Goal: Book appointment/travel/reservation

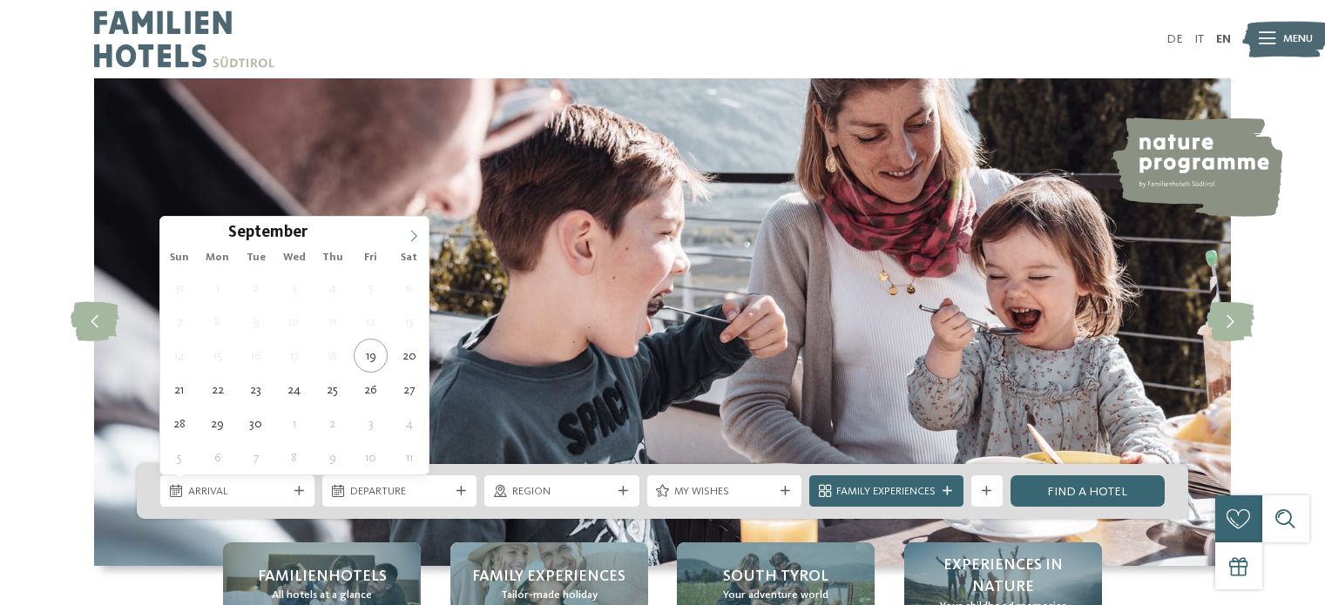
click at [419, 230] on icon at bounding box center [414, 236] width 12 height 12
click at [406, 235] on span at bounding box center [414, 232] width 30 height 30
type input "****"
click at [406, 235] on span at bounding box center [414, 232] width 30 height 30
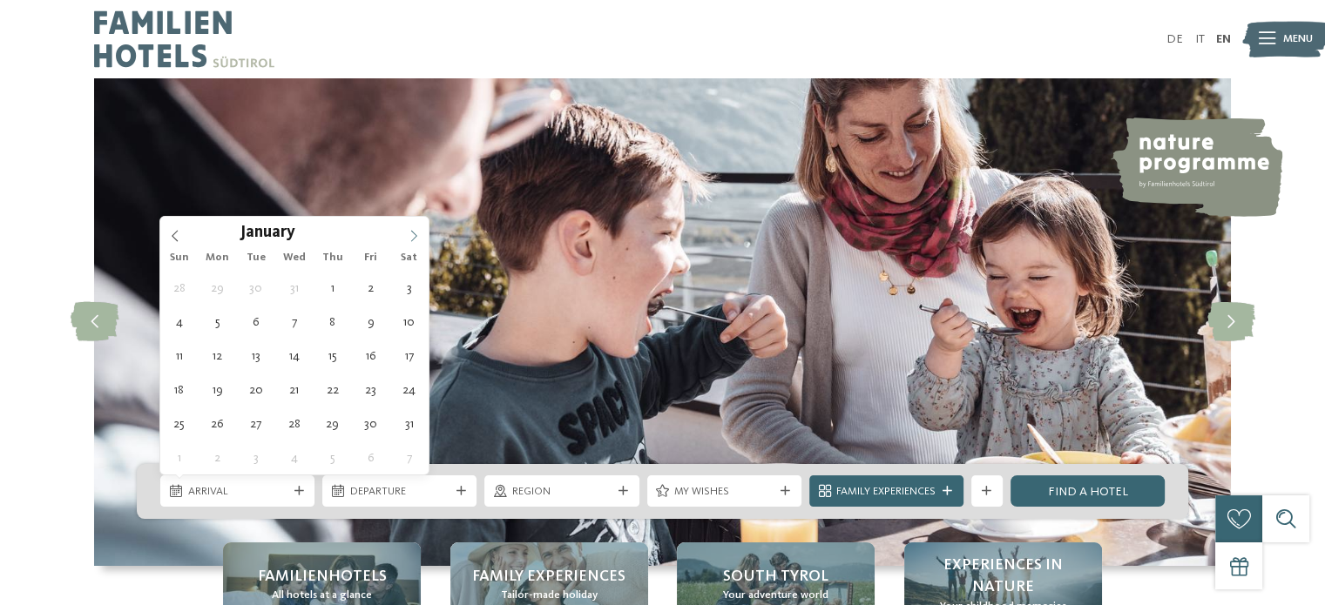
click at [406, 235] on span at bounding box center [414, 232] width 30 height 30
click at [415, 238] on icon at bounding box center [414, 236] width 12 height 12
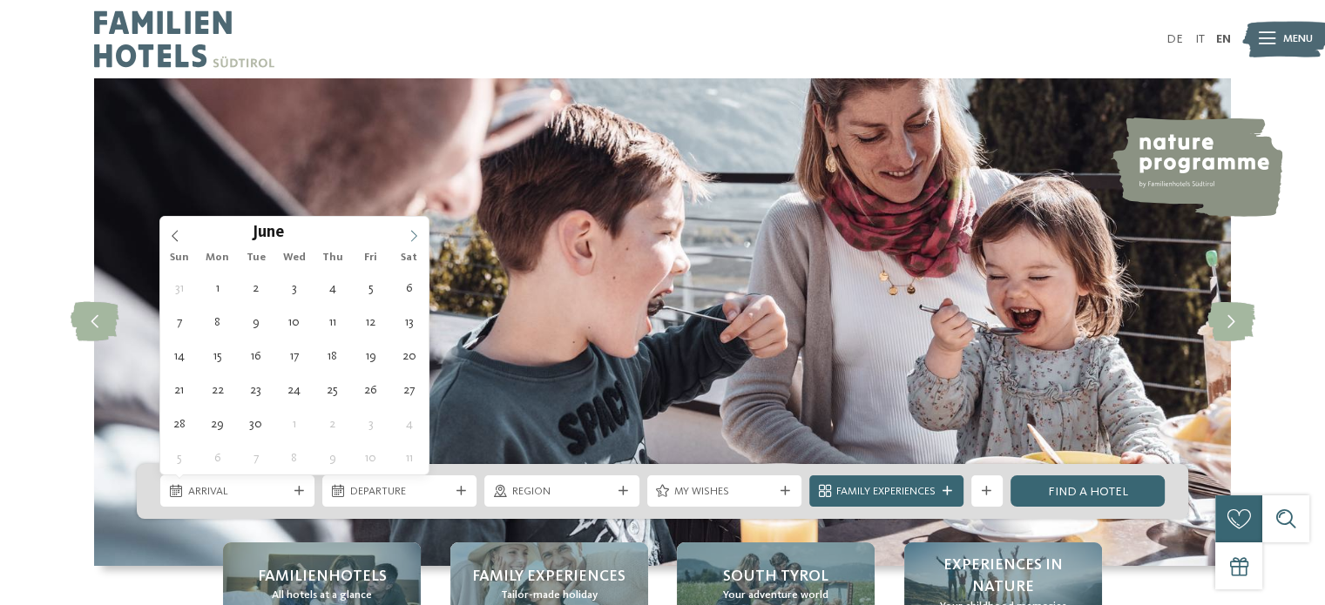
click at [415, 238] on icon at bounding box center [414, 236] width 12 height 12
type div "25.07.2026"
type input "****"
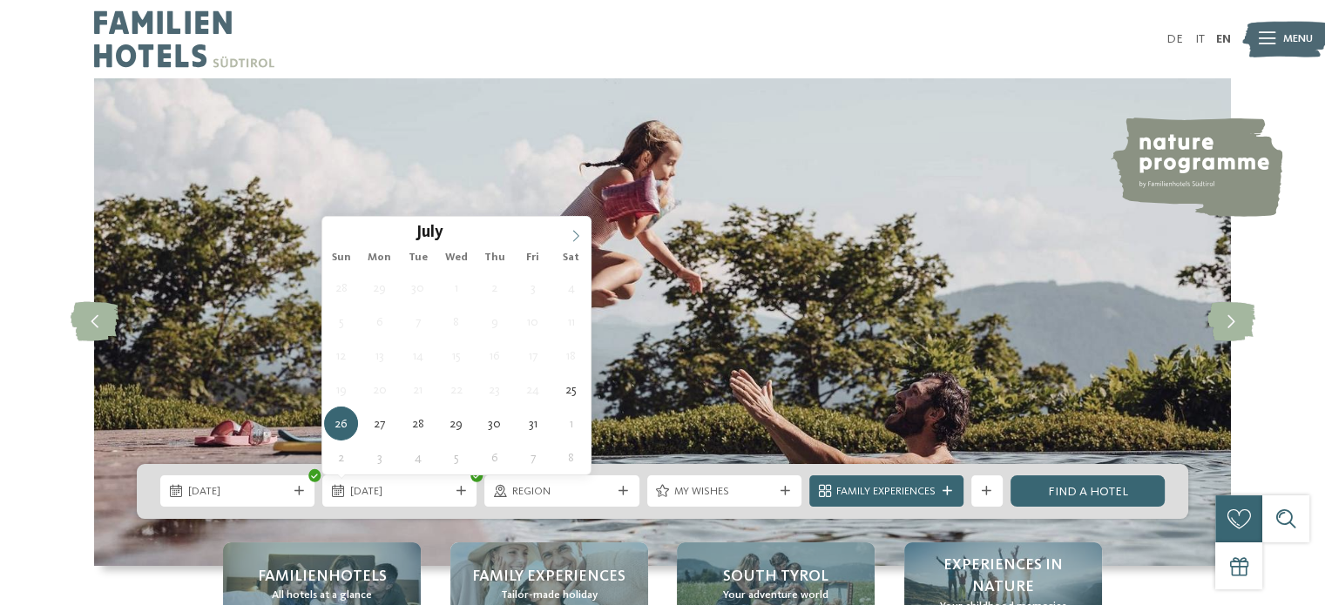
click at [577, 233] on icon at bounding box center [576, 236] width 12 height 12
type div "02.08.2026"
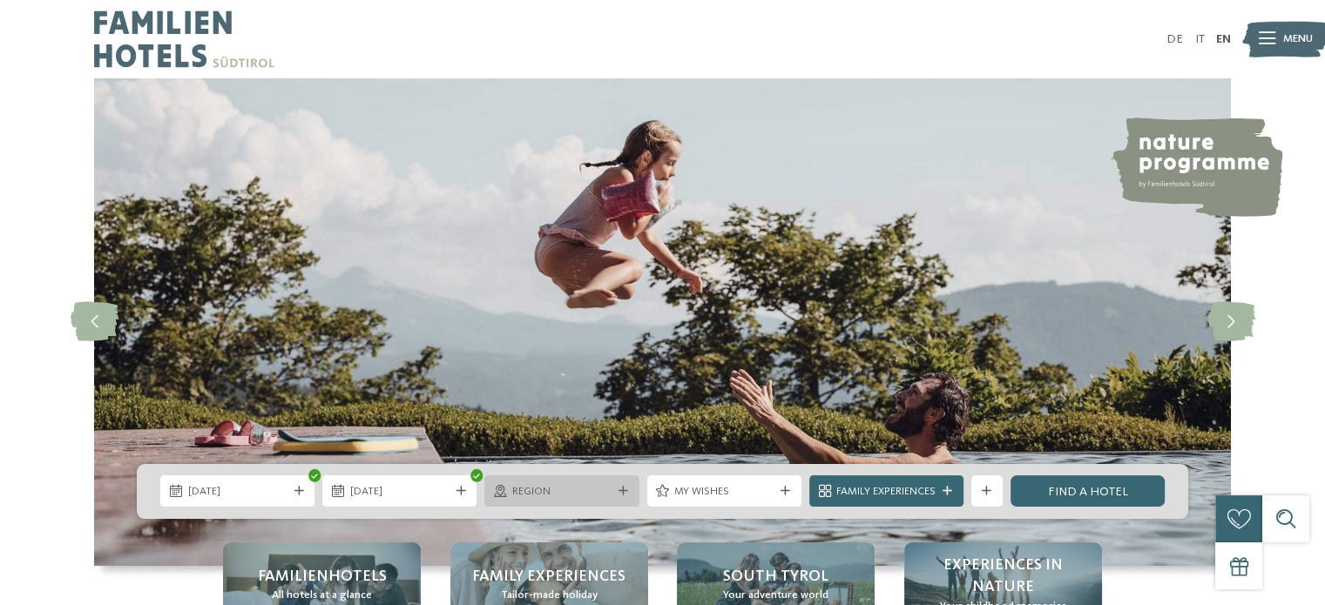
click at [582, 480] on div "Region" at bounding box center [561, 491] width 154 height 31
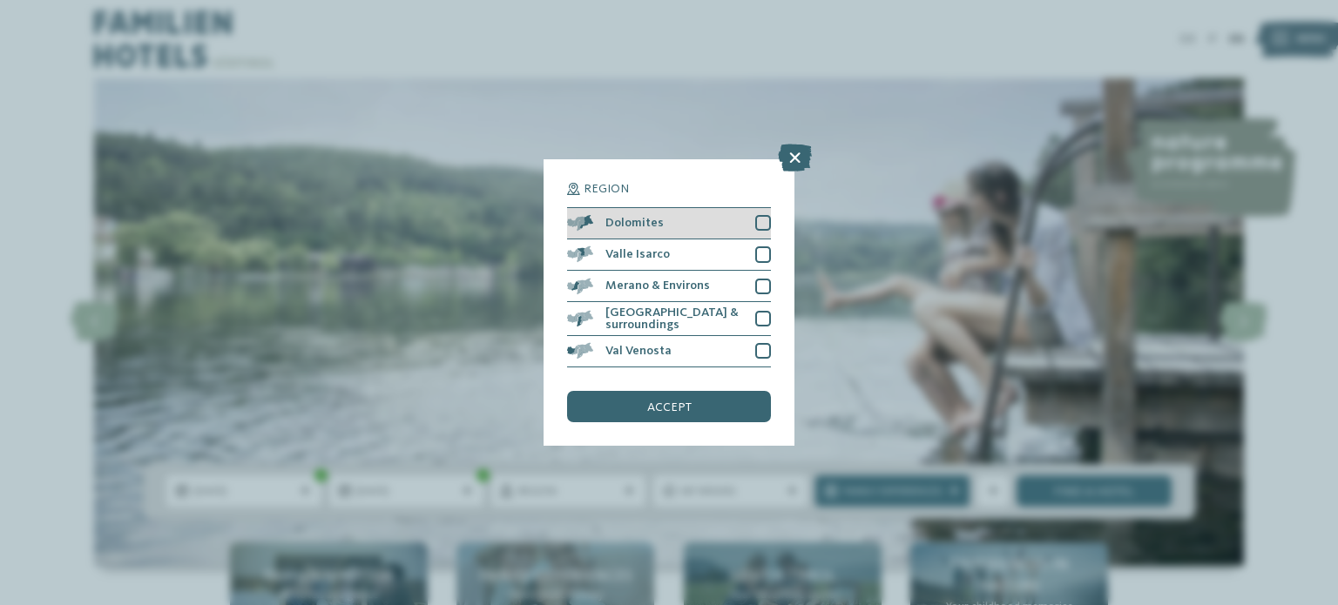
click at [760, 227] on div at bounding box center [763, 223] width 16 height 16
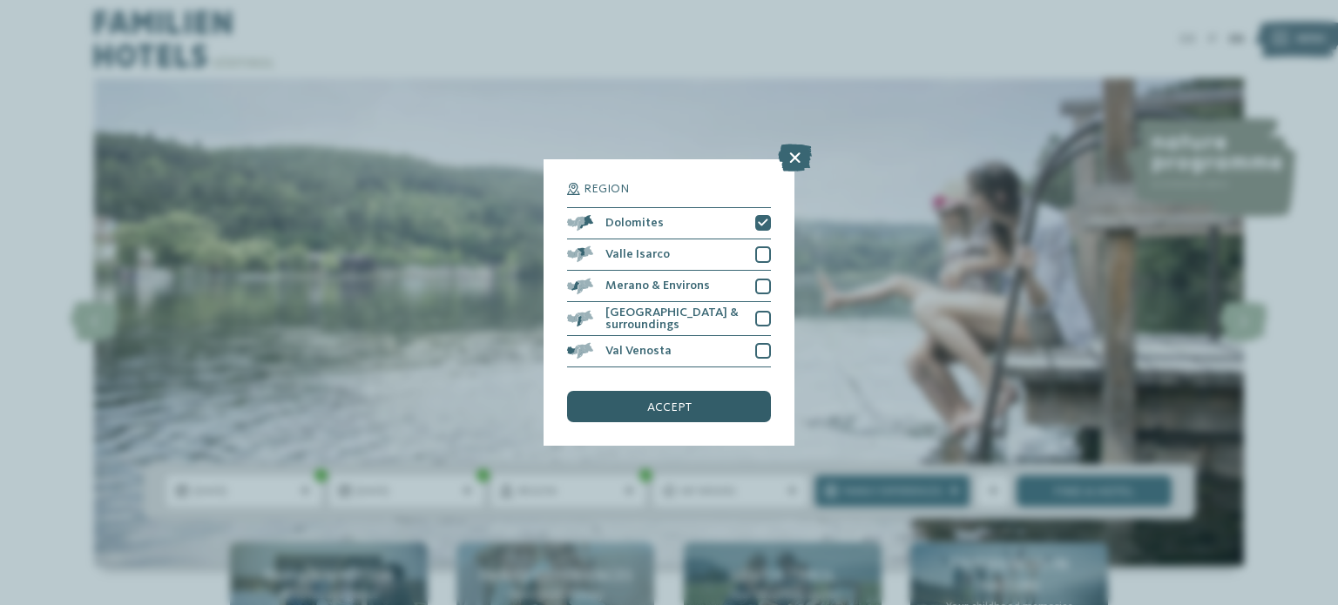
click at [685, 402] on span "accept" at bounding box center [669, 408] width 44 height 12
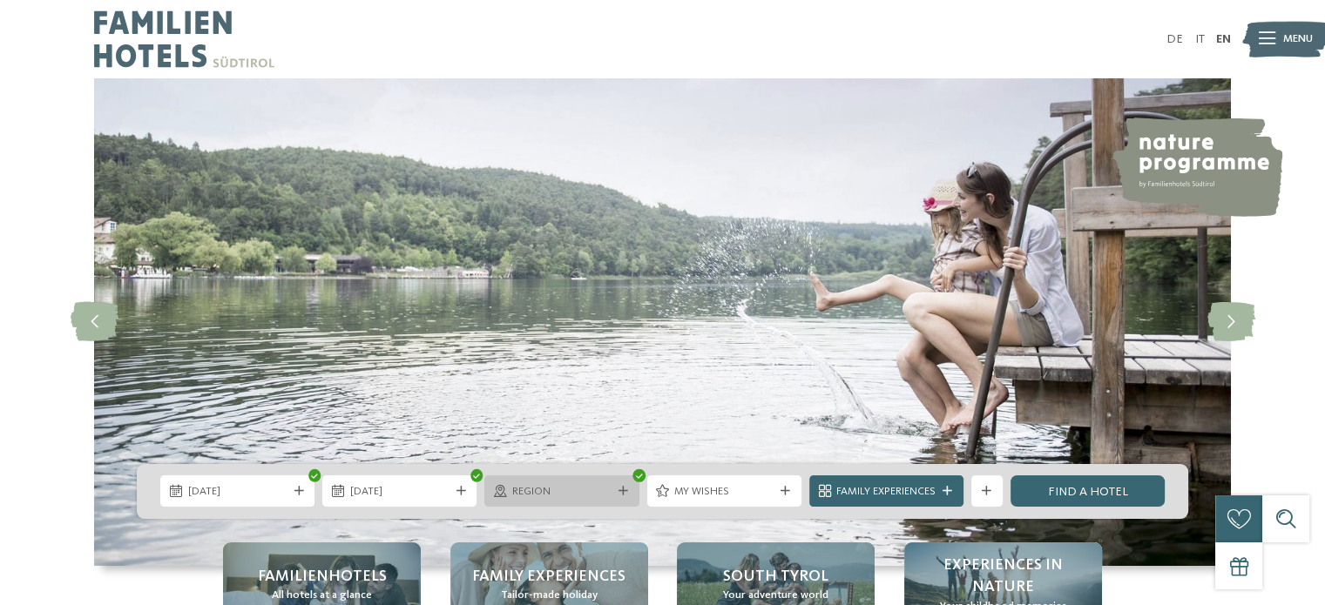
click at [589, 498] on span "Region" at bounding box center [561, 492] width 99 height 16
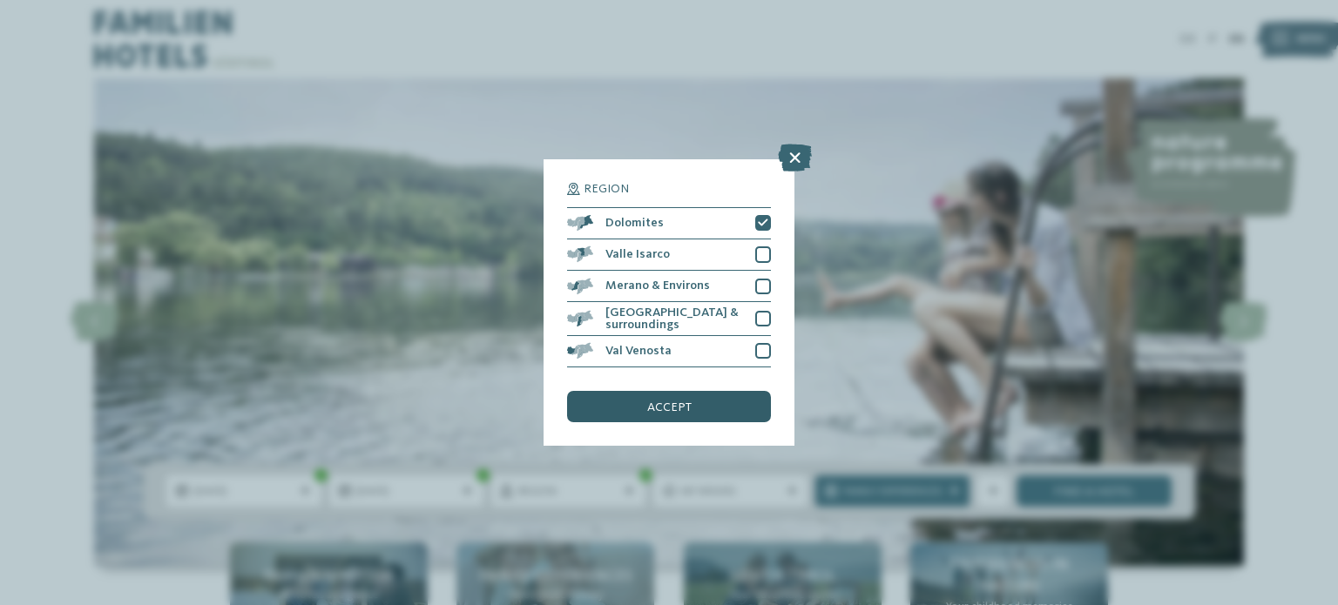
click at [693, 397] on div "accept" at bounding box center [669, 406] width 204 height 31
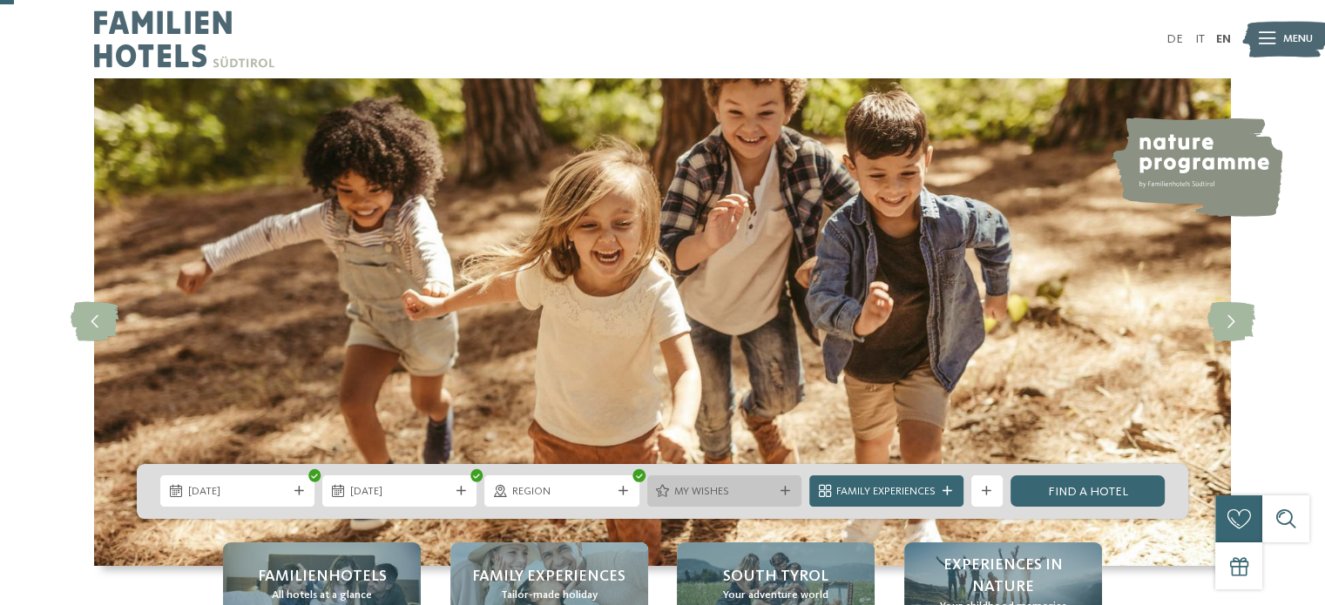
scroll to position [174, 0]
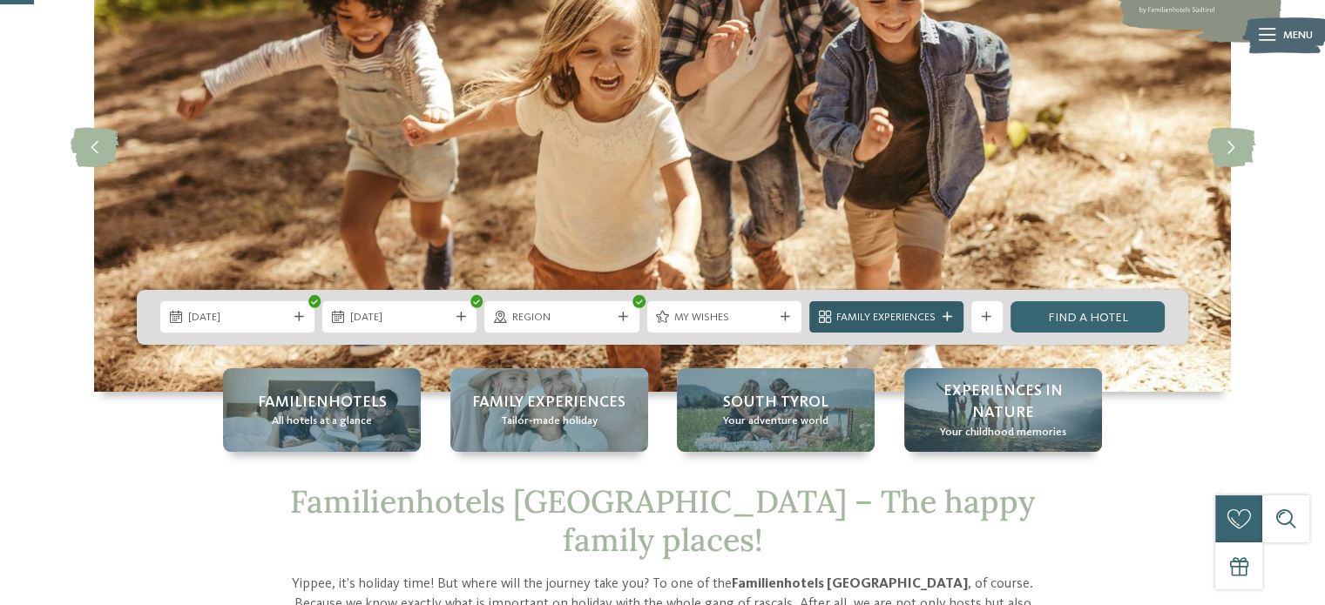
click at [900, 317] on span "Family Experiences" at bounding box center [885, 318] width 99 height 16
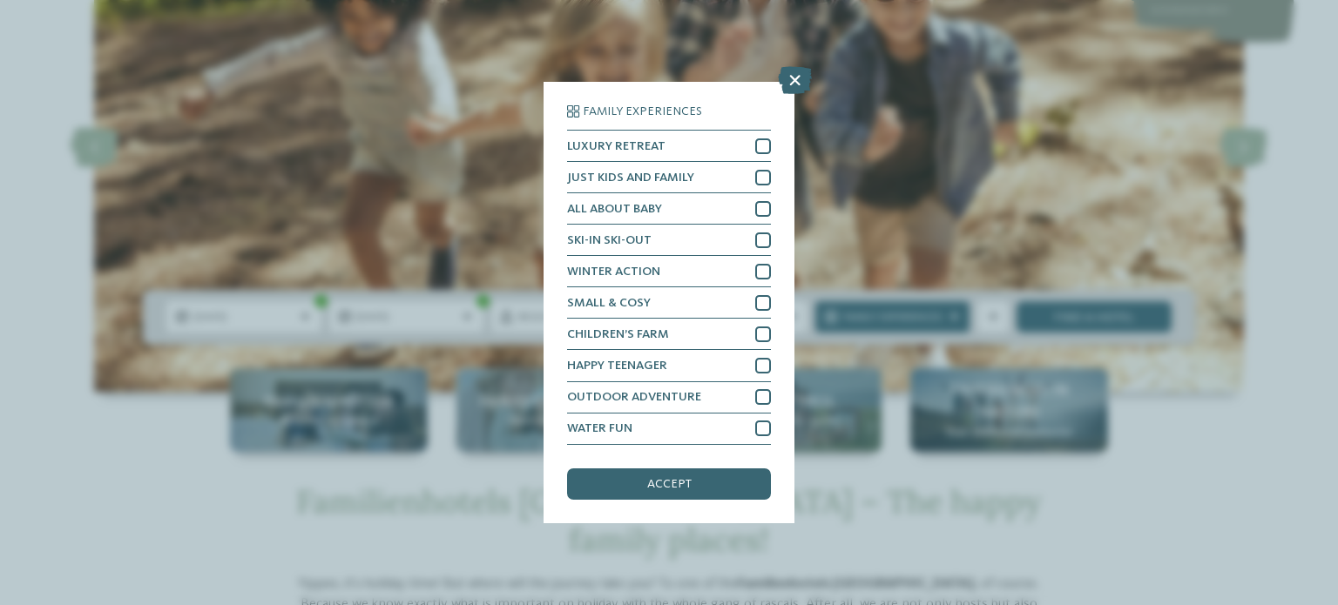
drag, startPoint x: 796, startPoint y: 84, endPoint x: 800, endPoint y: 94, distance: 11.3
click at [796, 84] on icon at bounding box center [795, 81] width 34 height 28
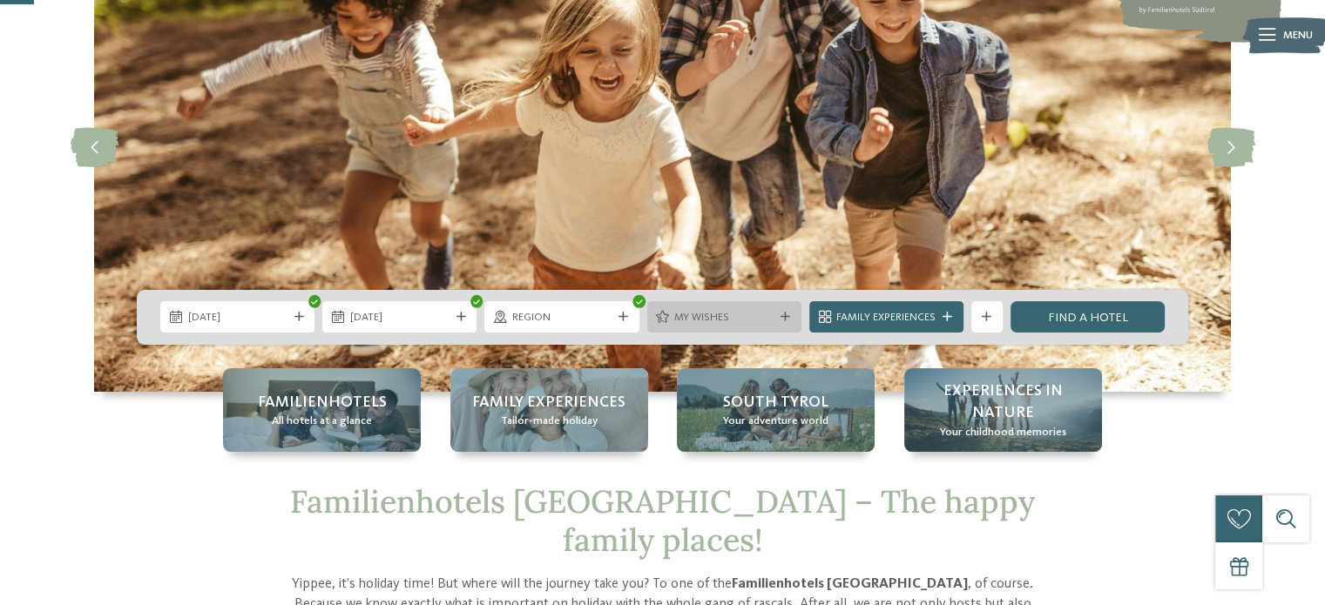
click at [752, 326] on span "My wishes" at bounding box center [723, 318] width 99 height 16
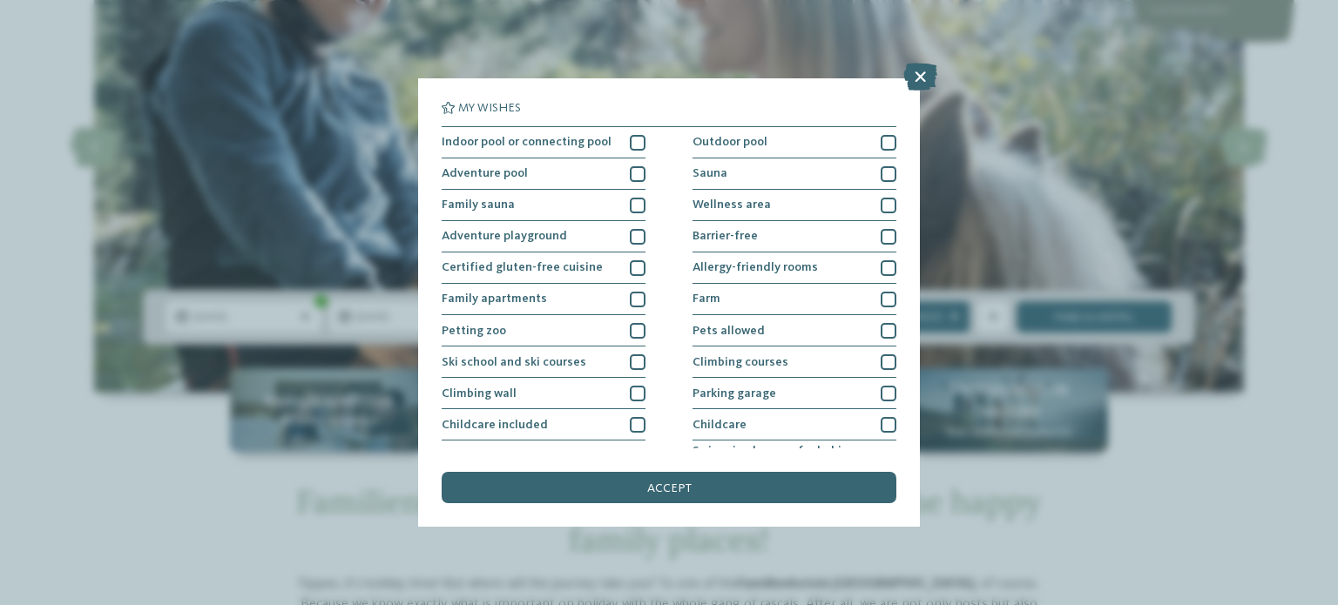
click at [910, 84] on icon at bounding box center [920, 77] width 34 height 28
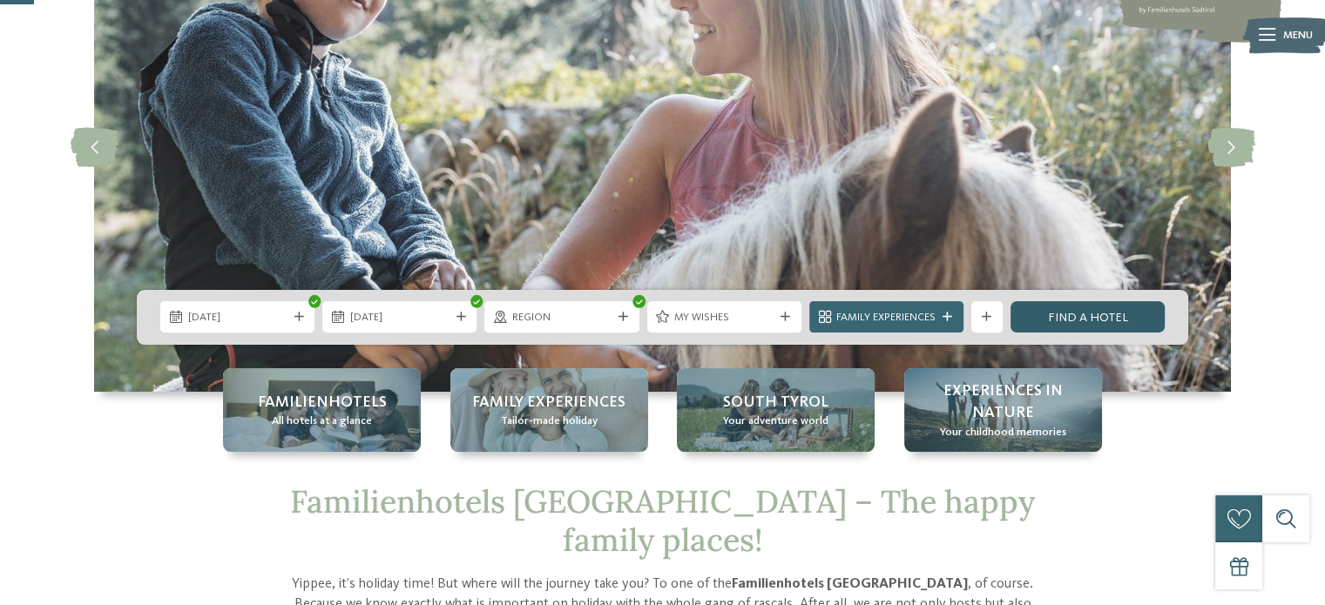
click at [1090, 311] on link "Find a hotel" at bounding box center [1087, 316] width 154 height 31
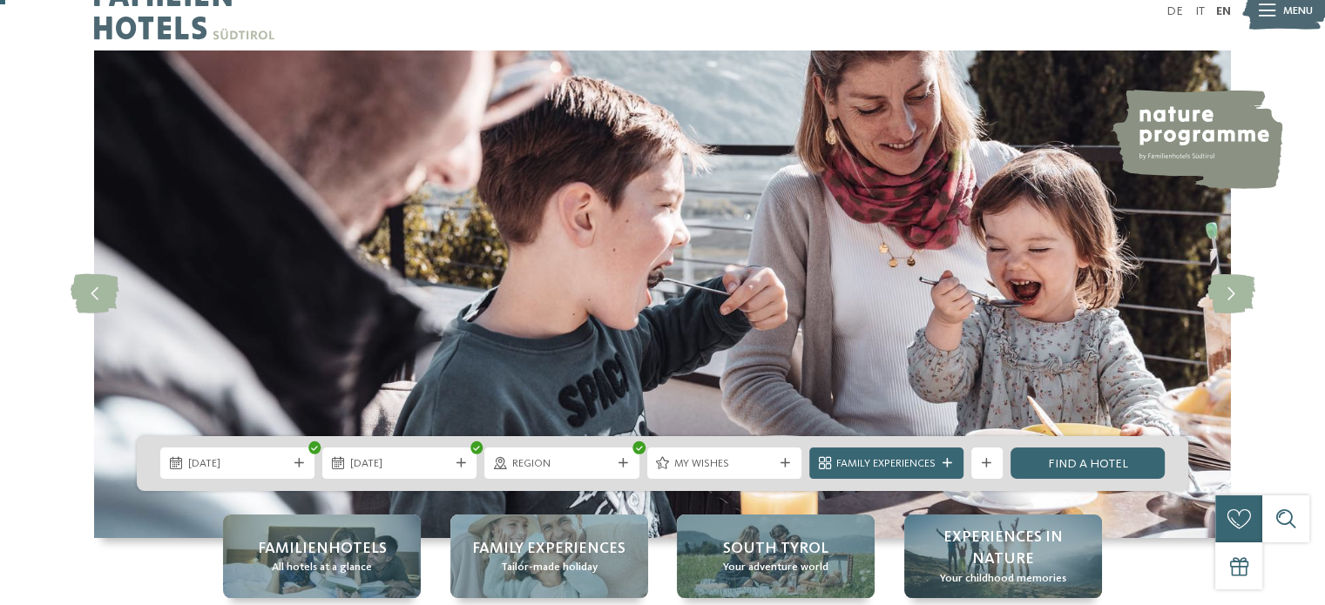
scroll to position [0, 0]
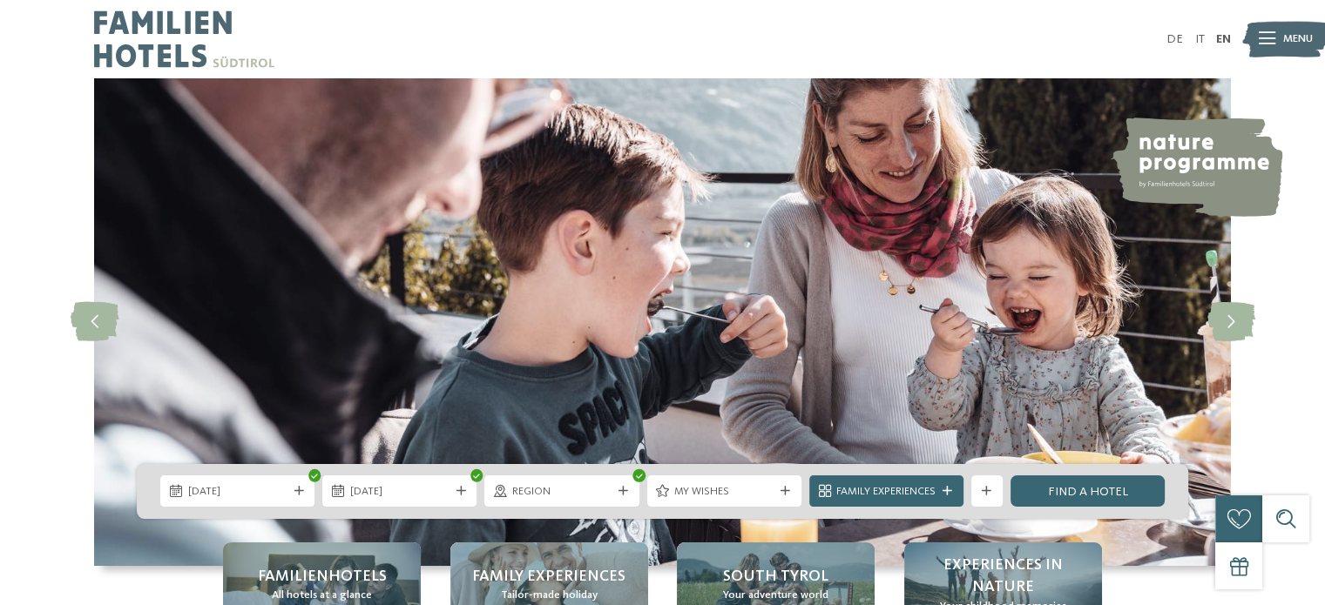
click at [233, 62] on img at bounding box center [184, 39] width 180 height 78
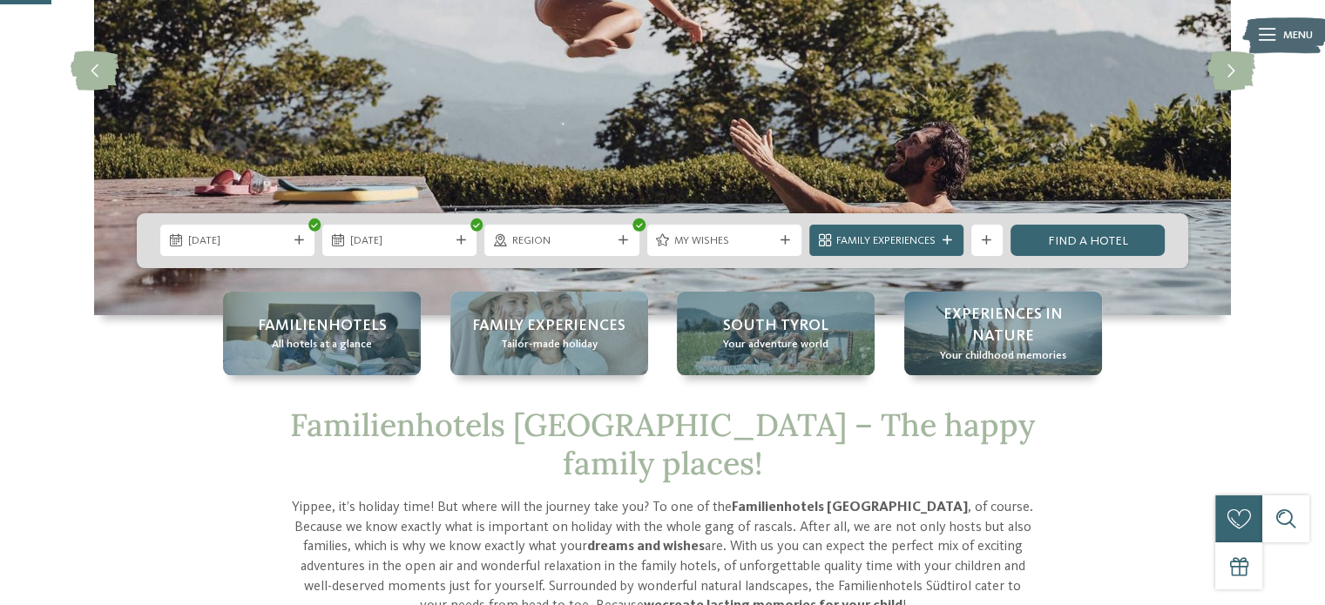
scroll to position [261, 0]
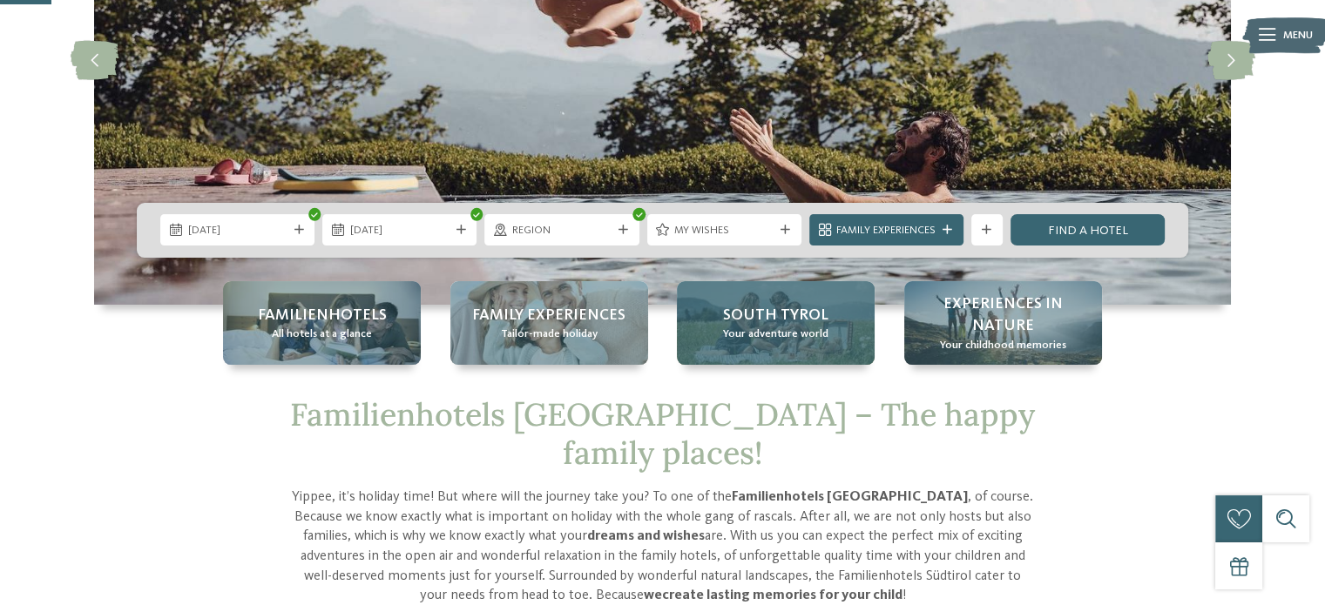
click at [792, 327] on span "Your adventure world" at bounding box center [775, 335] width 105 height 16
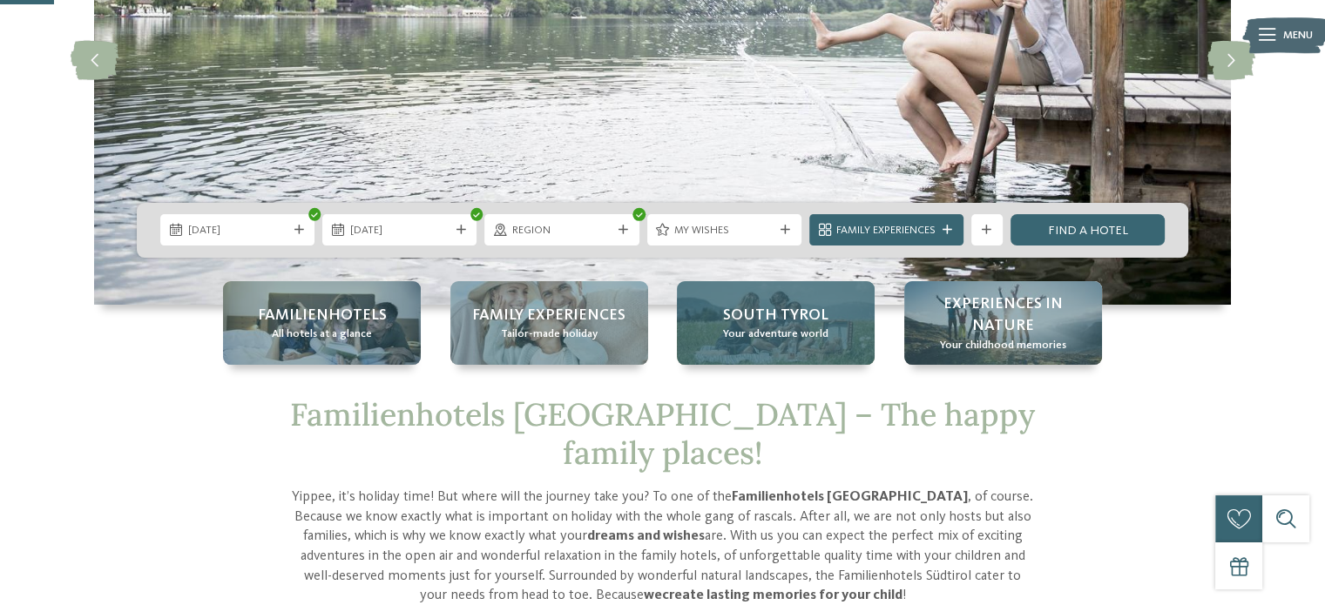
scroll to position [348, 0]
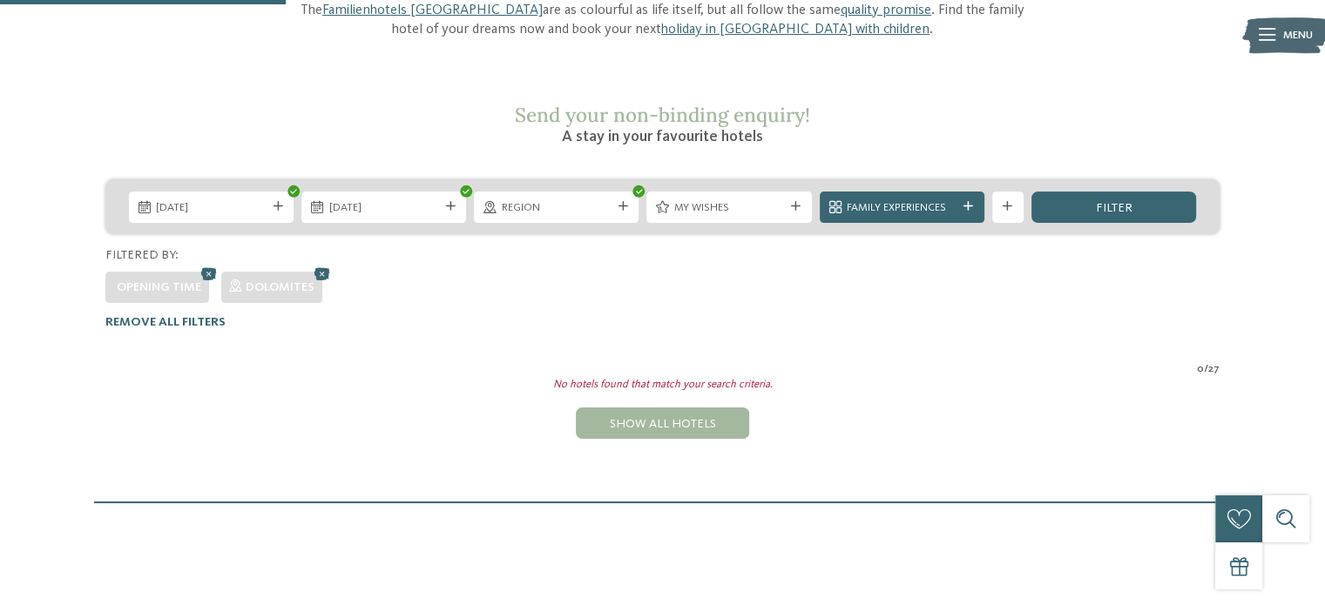
scroll to position [206, 0]
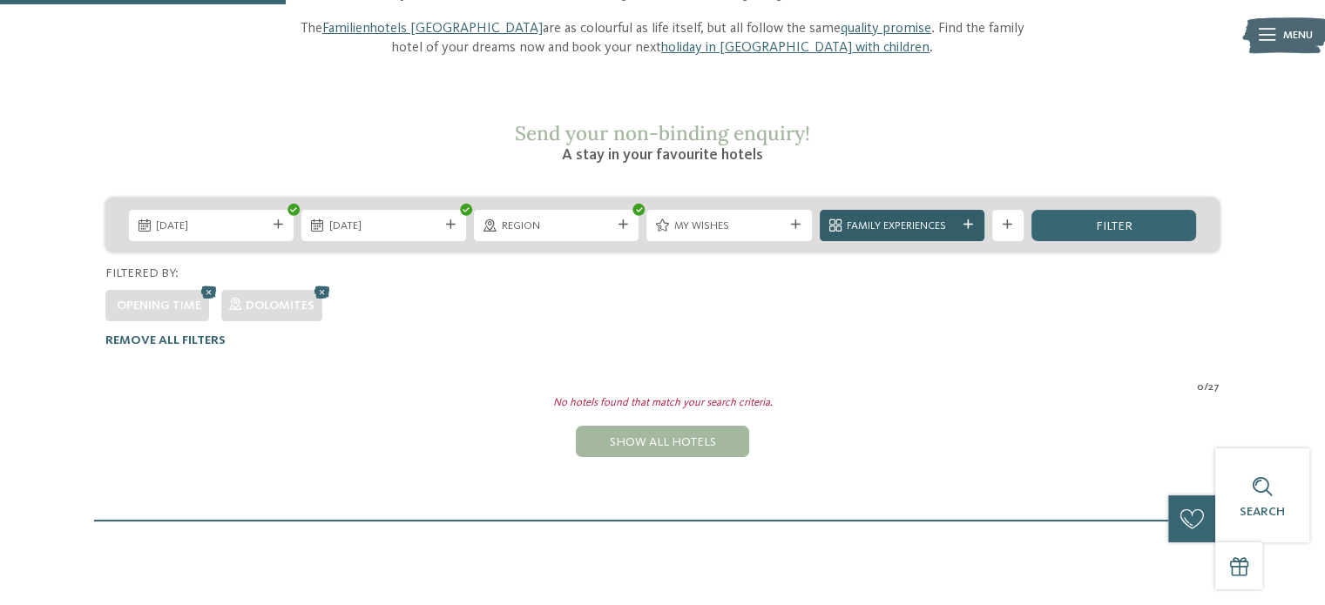
click at [959, 210] on div "Family Experiences" at bounding box center [902, 225] width 165 height 31
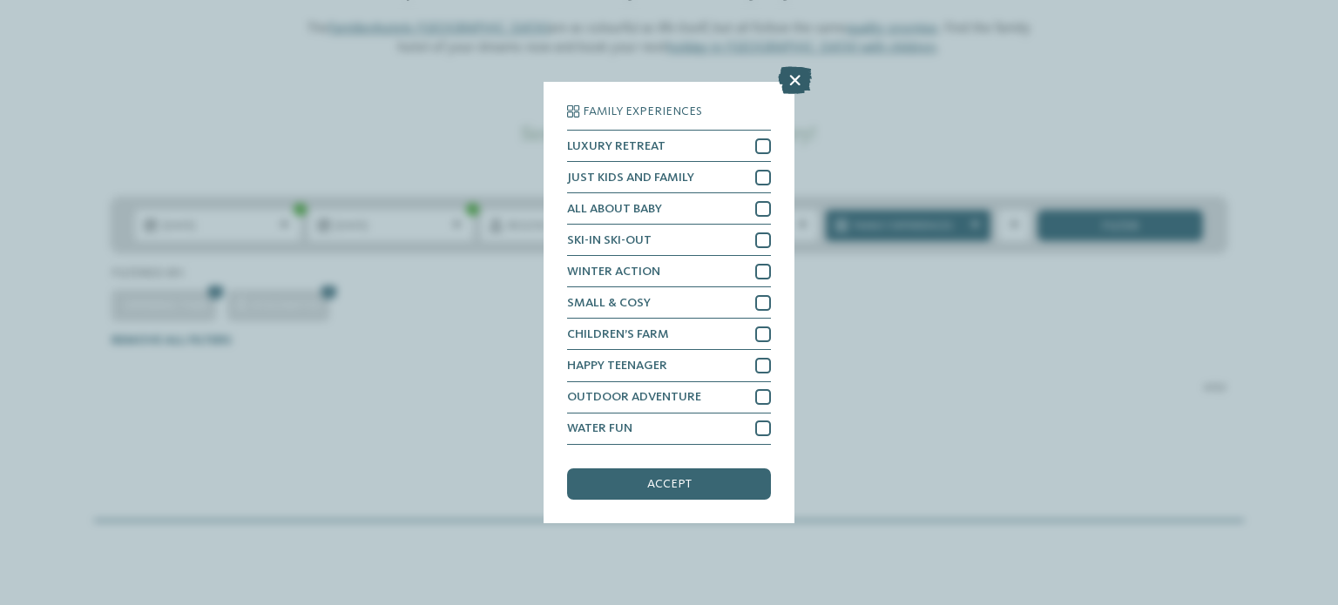
click at [794, 83] on icon at bounding box center [795, 81] width 34 height 28
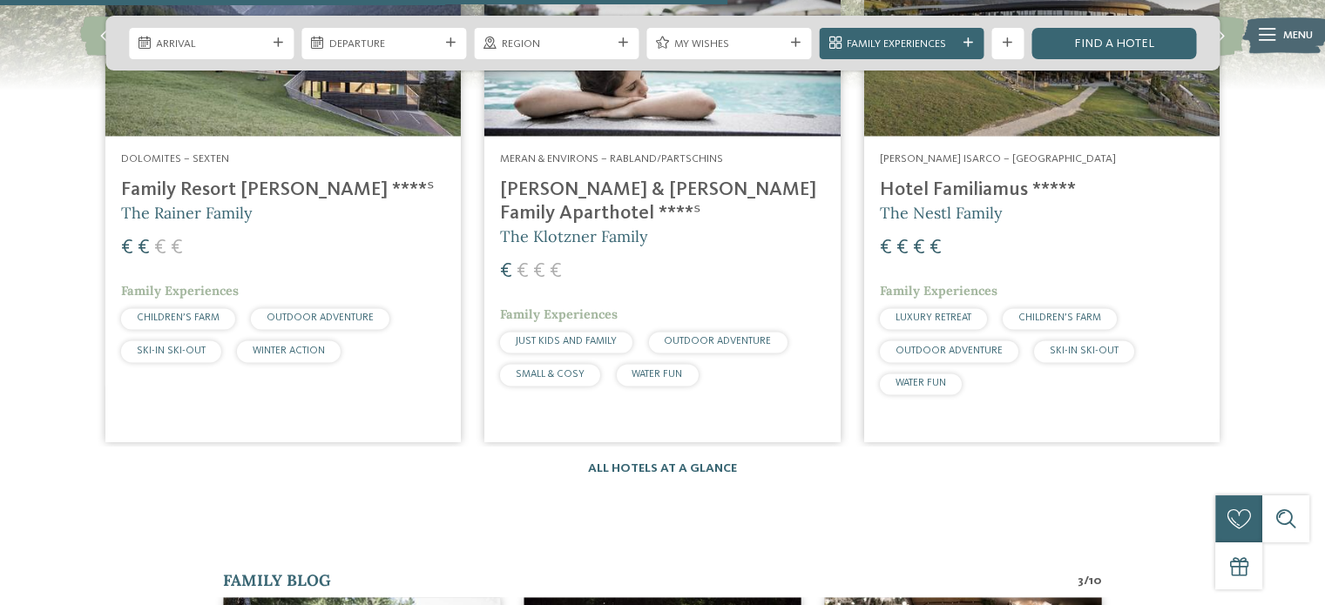
scroll to position [2264, 0]
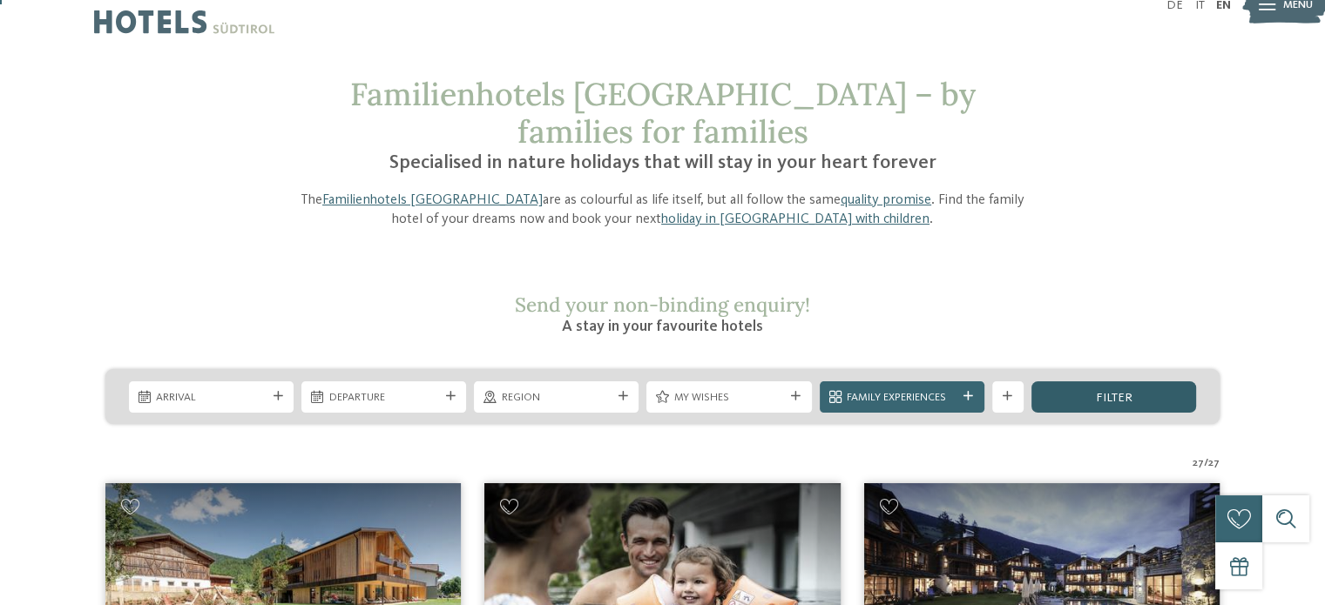
scroll to position [87, 0]
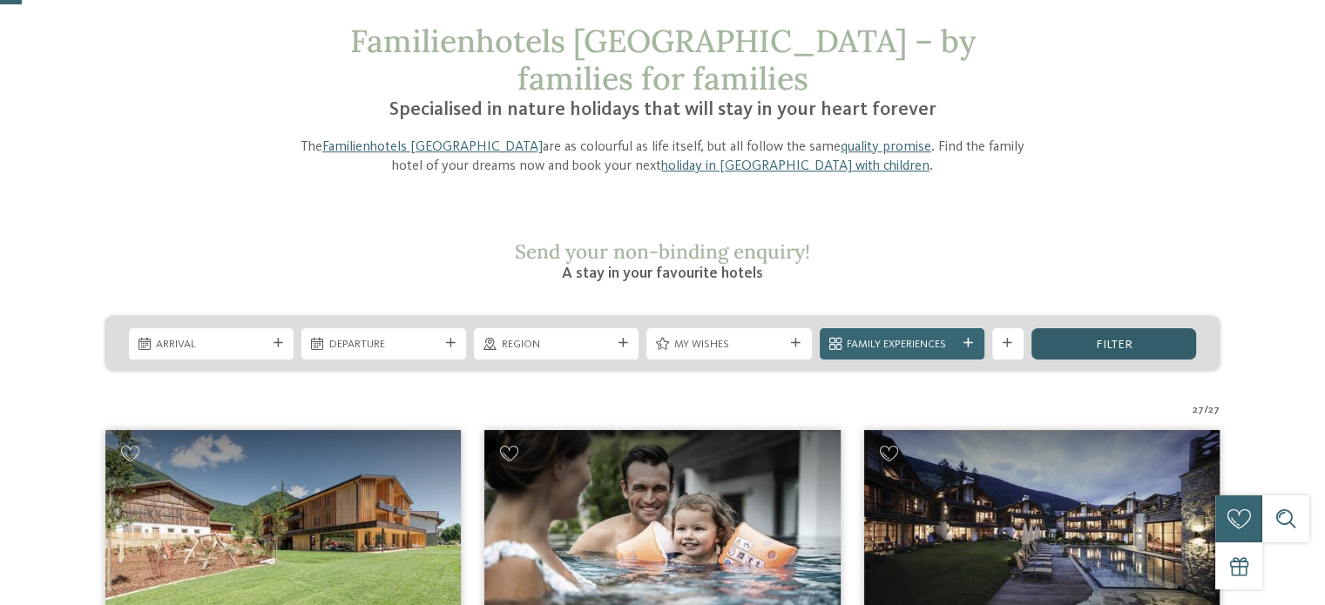
click at [1110, 339] on span "filter" at bounding box center [1113, 345] width 37 height 12
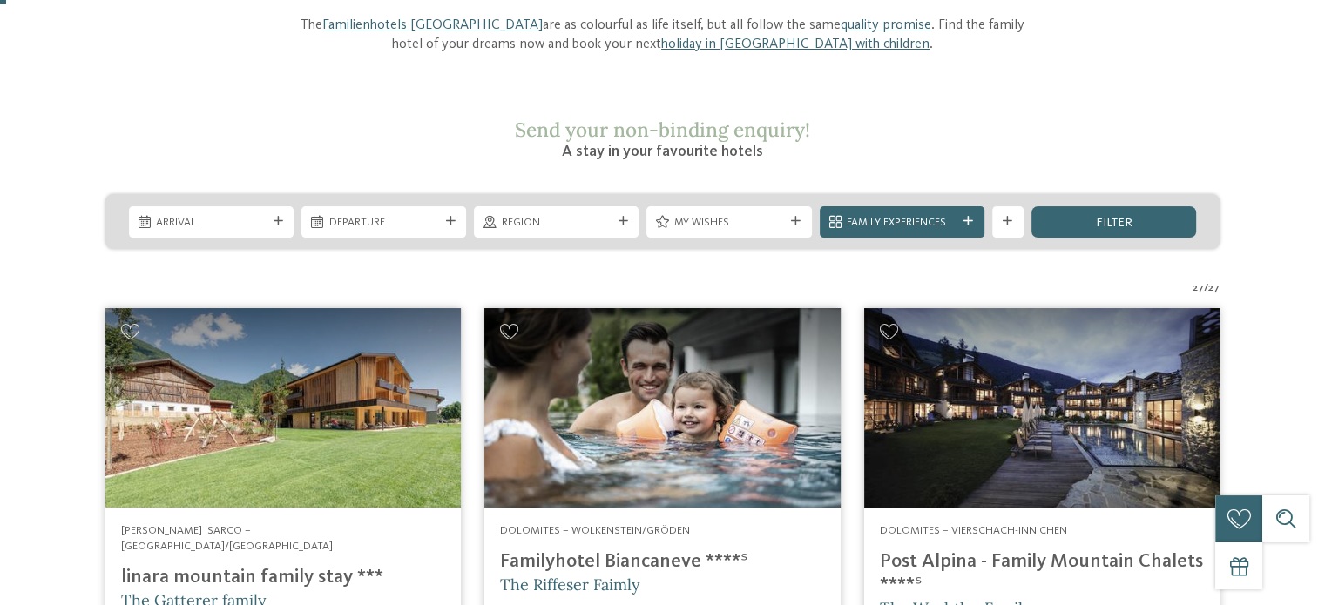
scroll to position [24, 0]
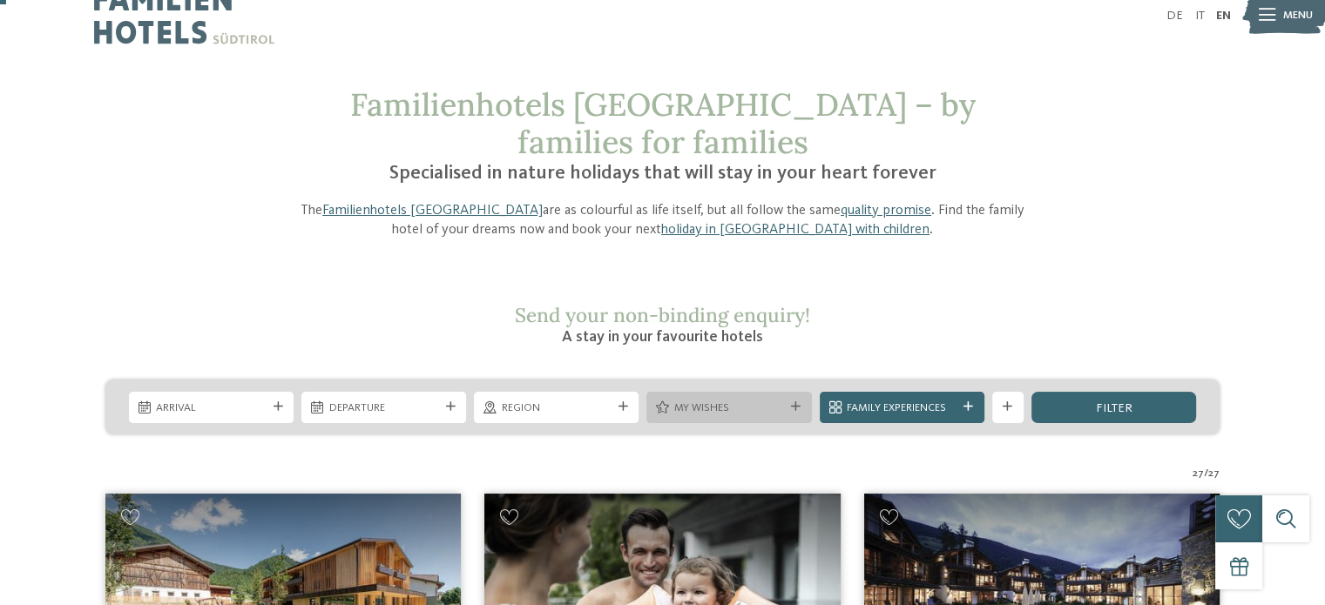
click at [703, 401] on span "My wishes" at bounding box center [729, 409] width 110 height 16
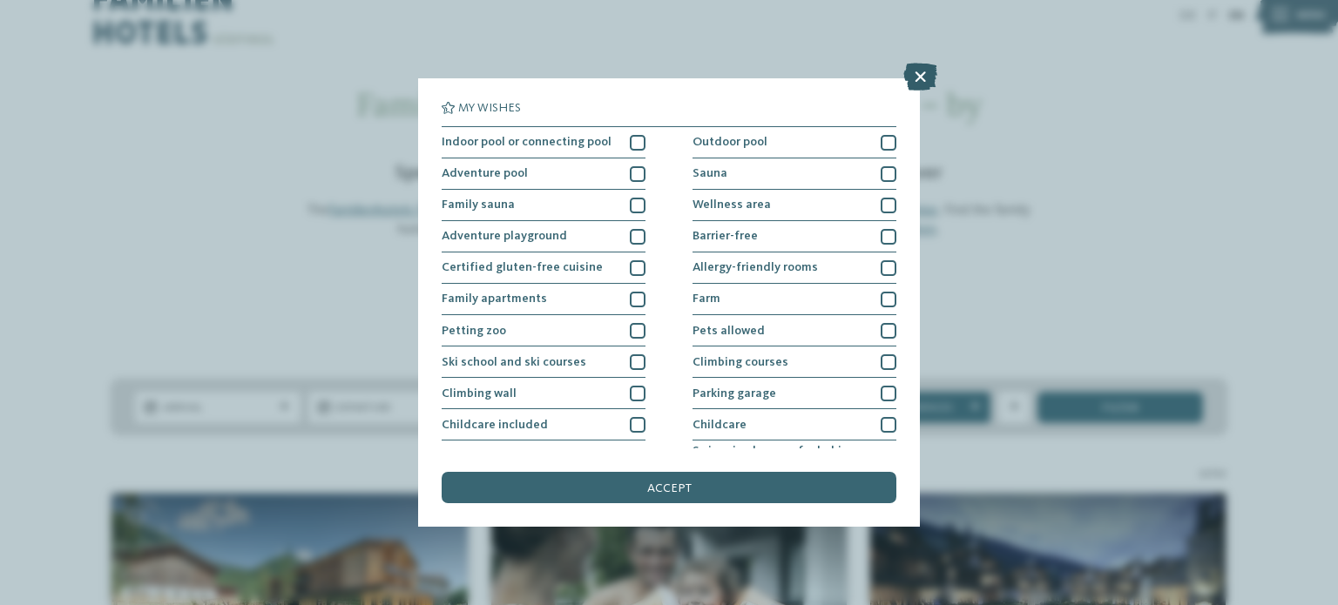
click at [926, 76] on icon at bounding box center [920, 77] width 34 height 28
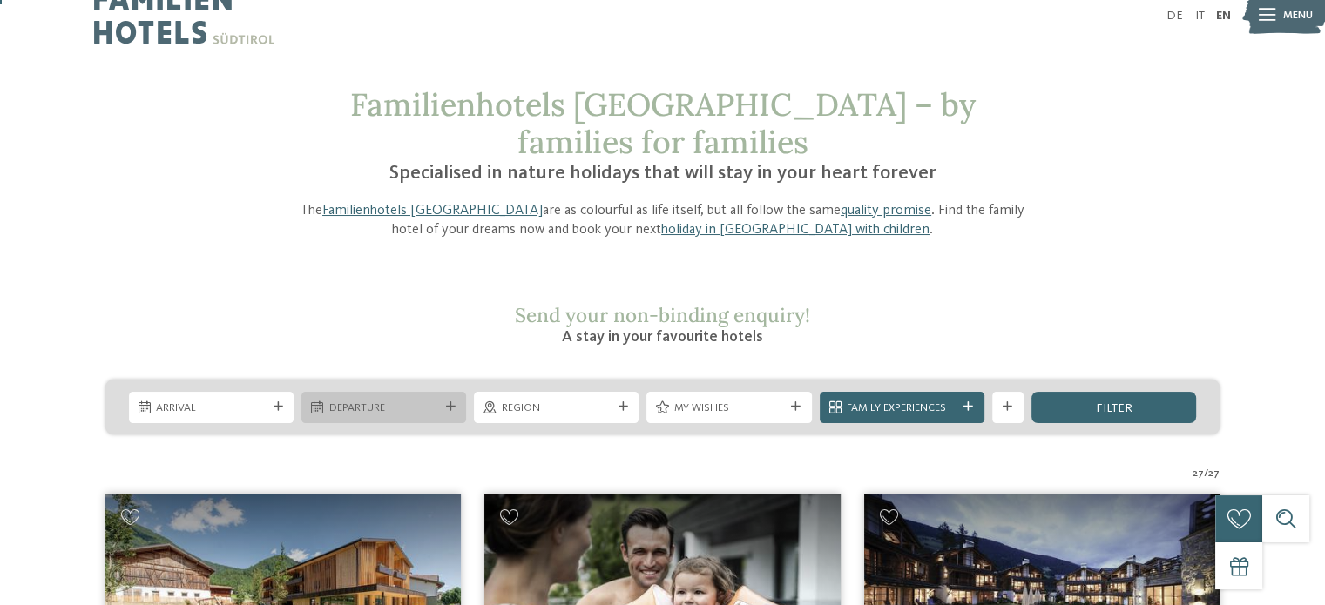
scroll to position [0, 0]
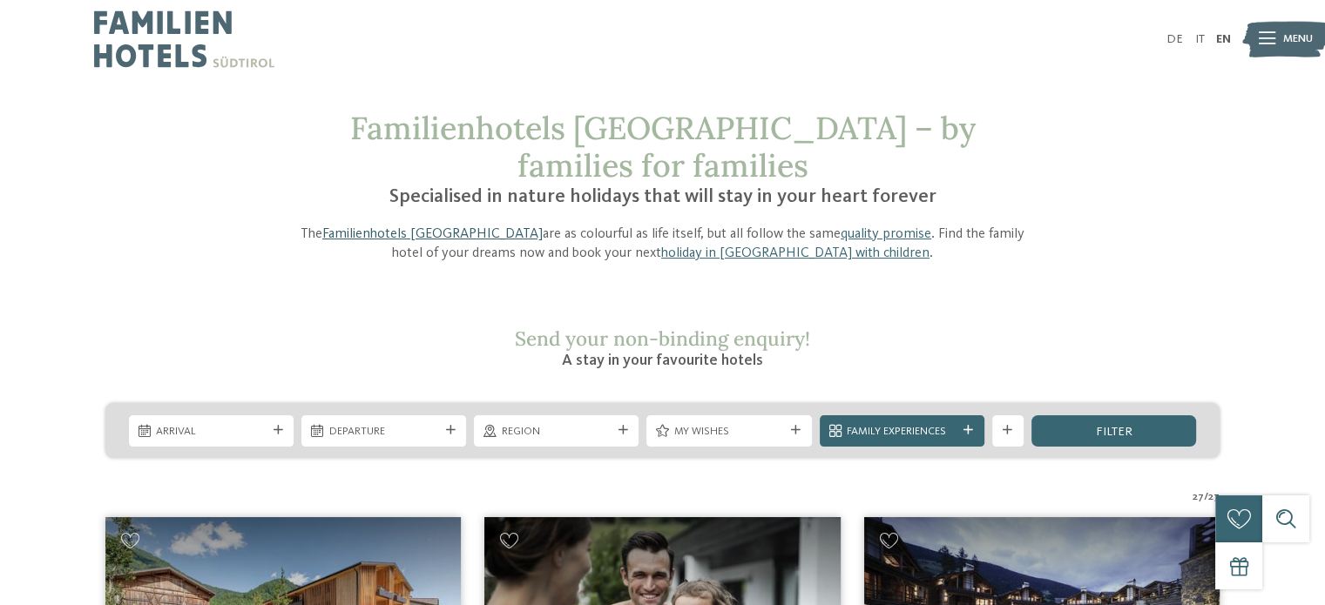
click at [428, 227] on link "Familienhotels [GEOGRAPHIC_DATA]" at bounding box center [432, 234] width 220 height 14
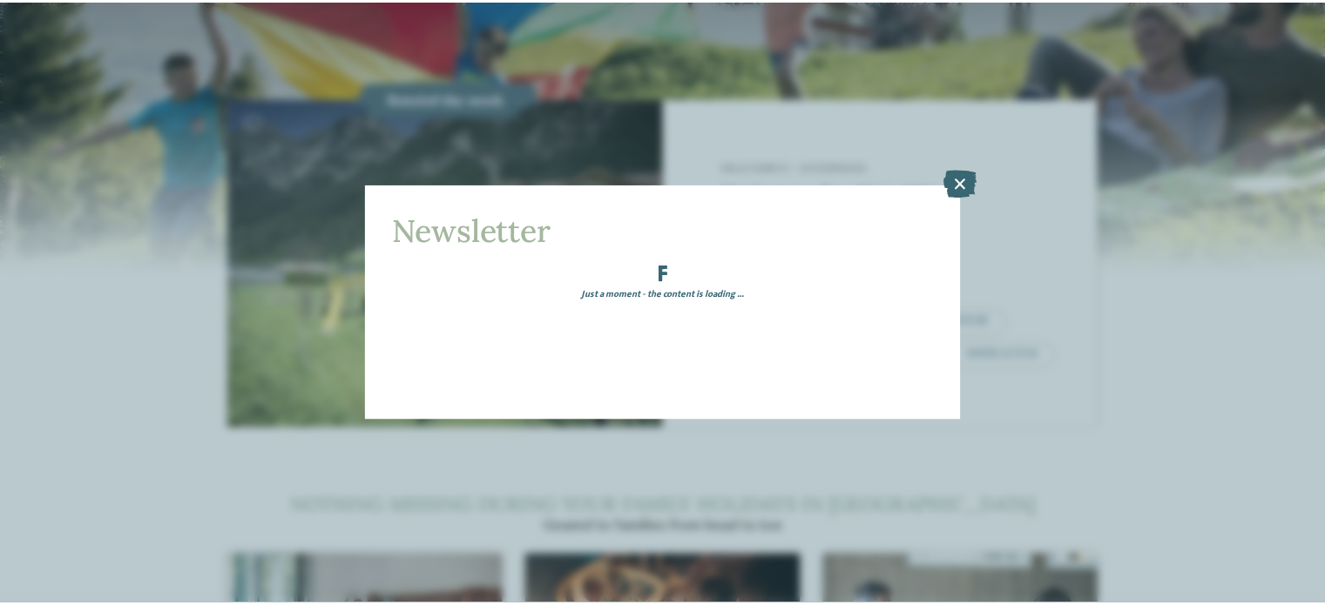
scroll to position [1394, 0]
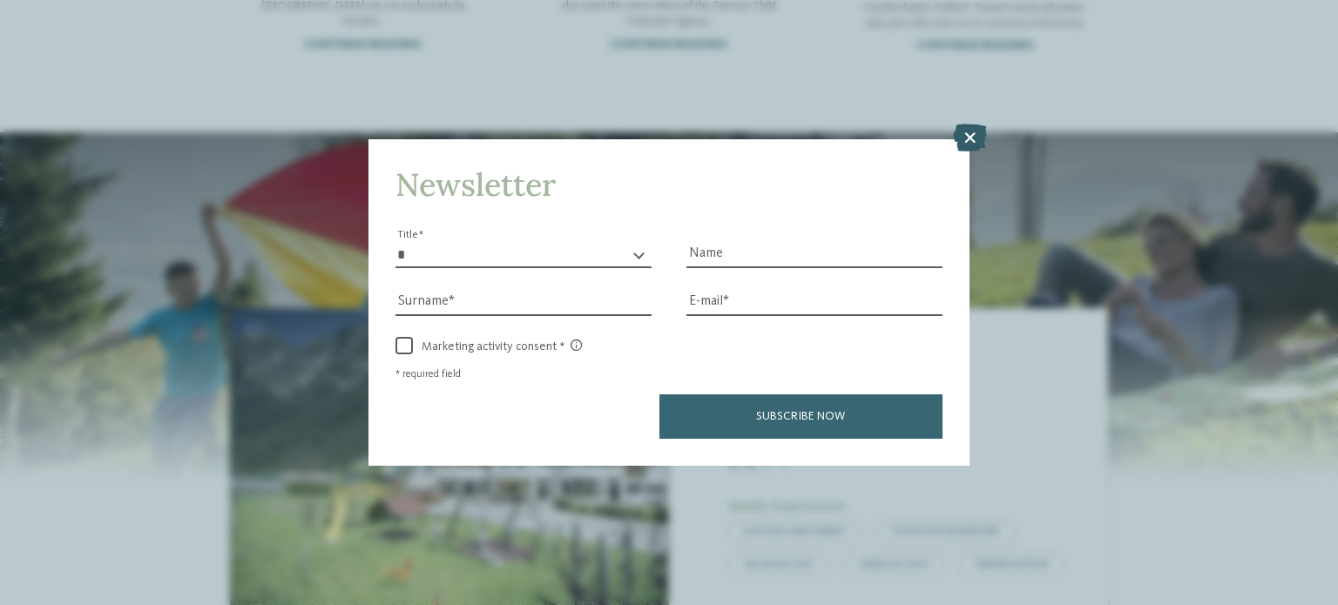
click at [975, 137] on icon at bounding box center [970, 138] width 34 height 28
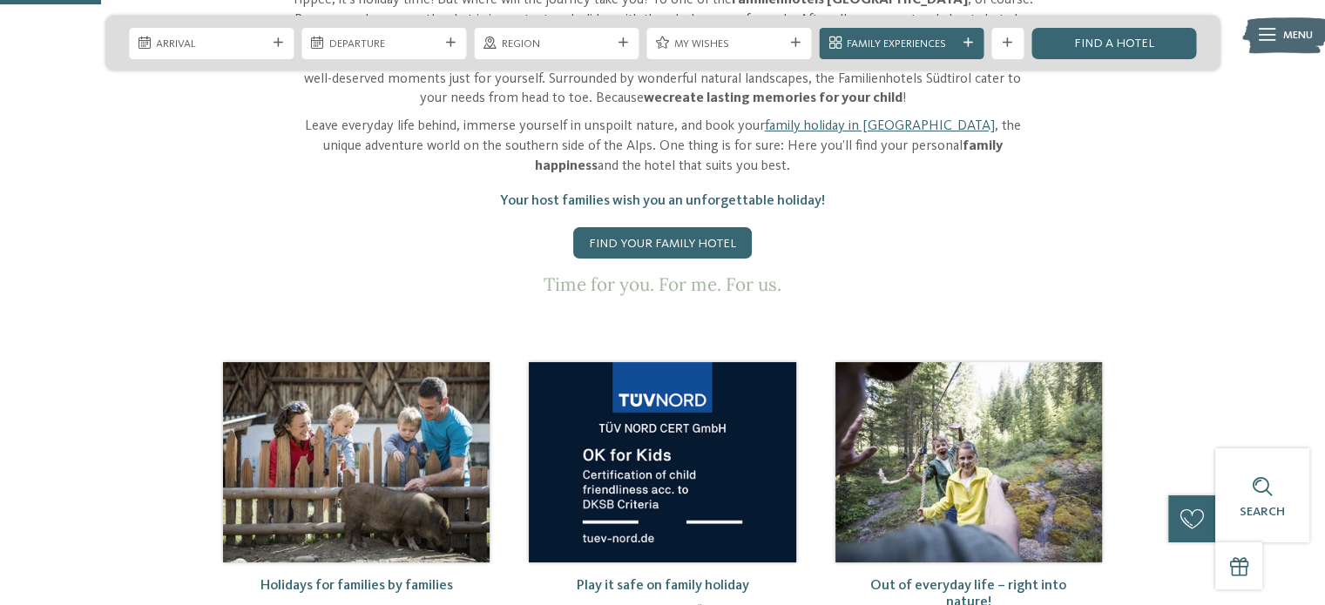
scroll to position [523, 0]
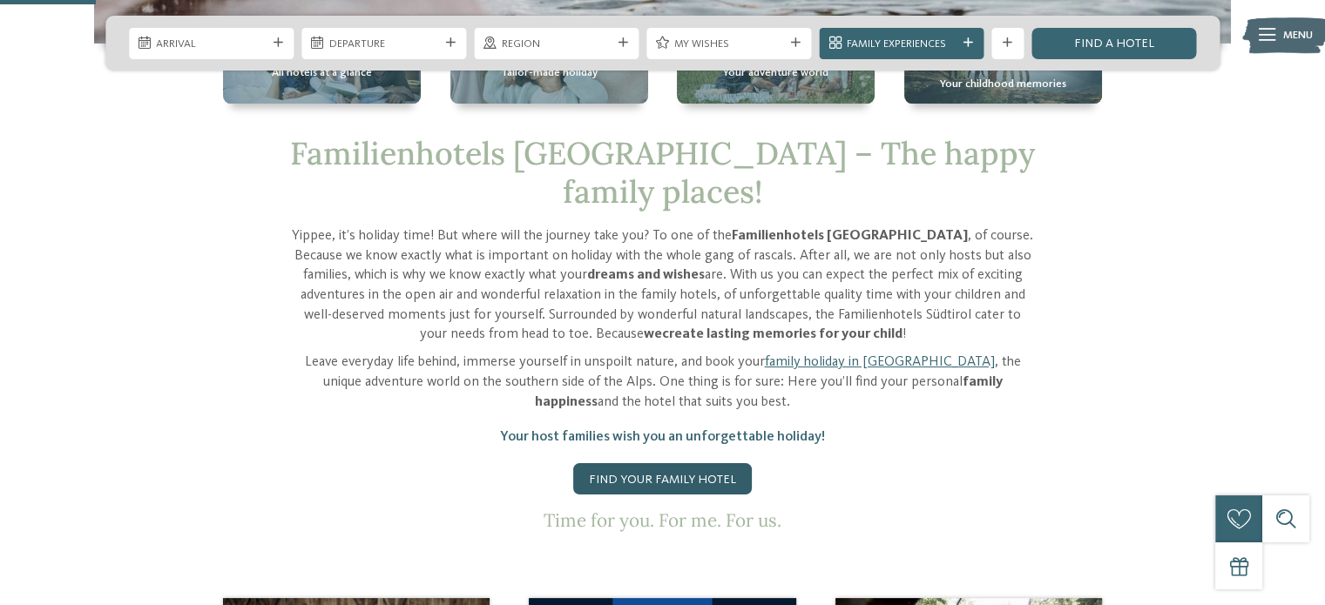
click at [709, 463] on link "Find your family hotel" at bounding box center [662, 478] width 179 height 31
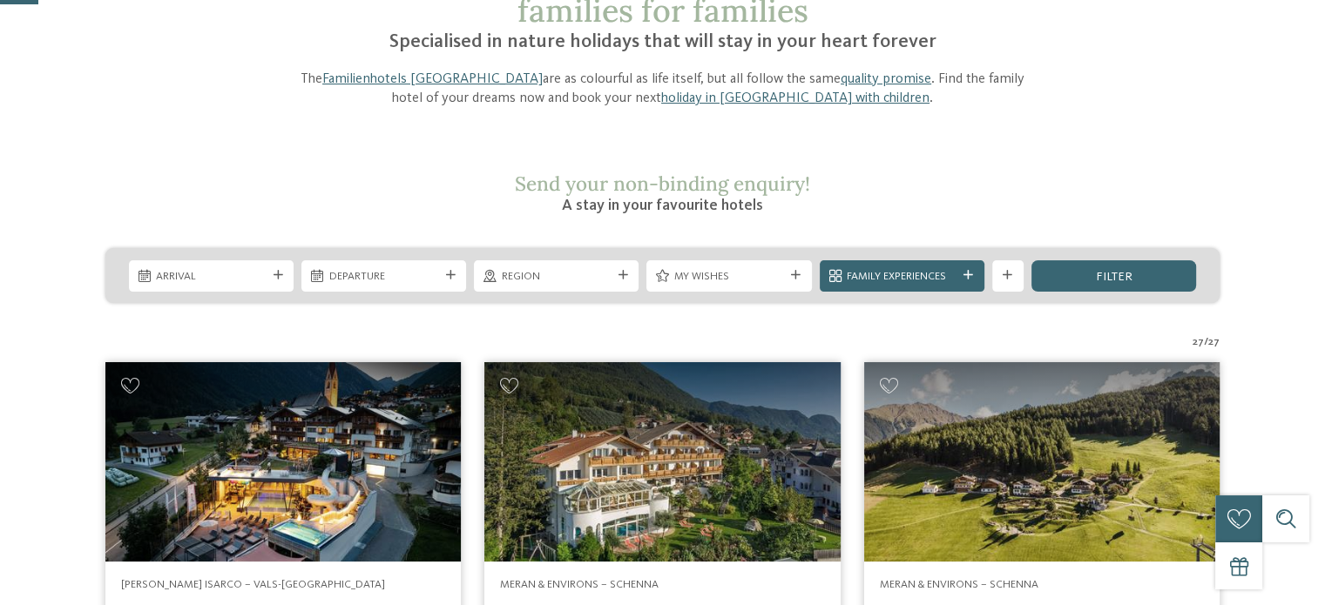
scroll to position [261, 0]
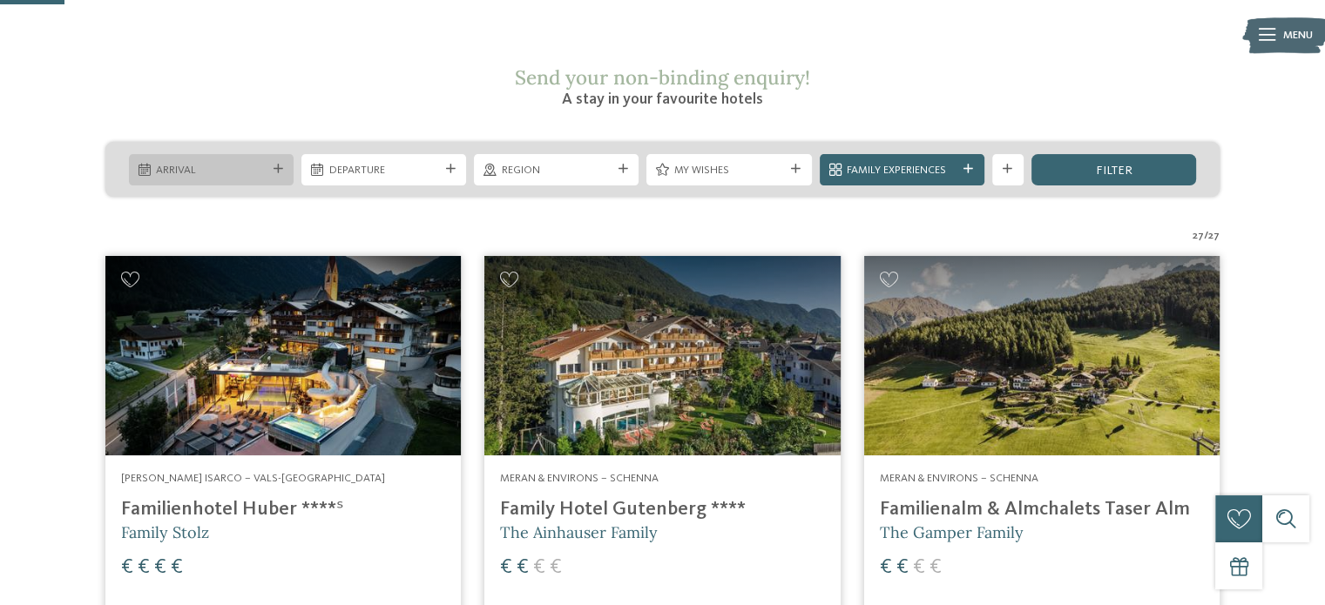
click at [244, 163] on span "Arrival" at bounding box center [211, 171] width 110 height 16
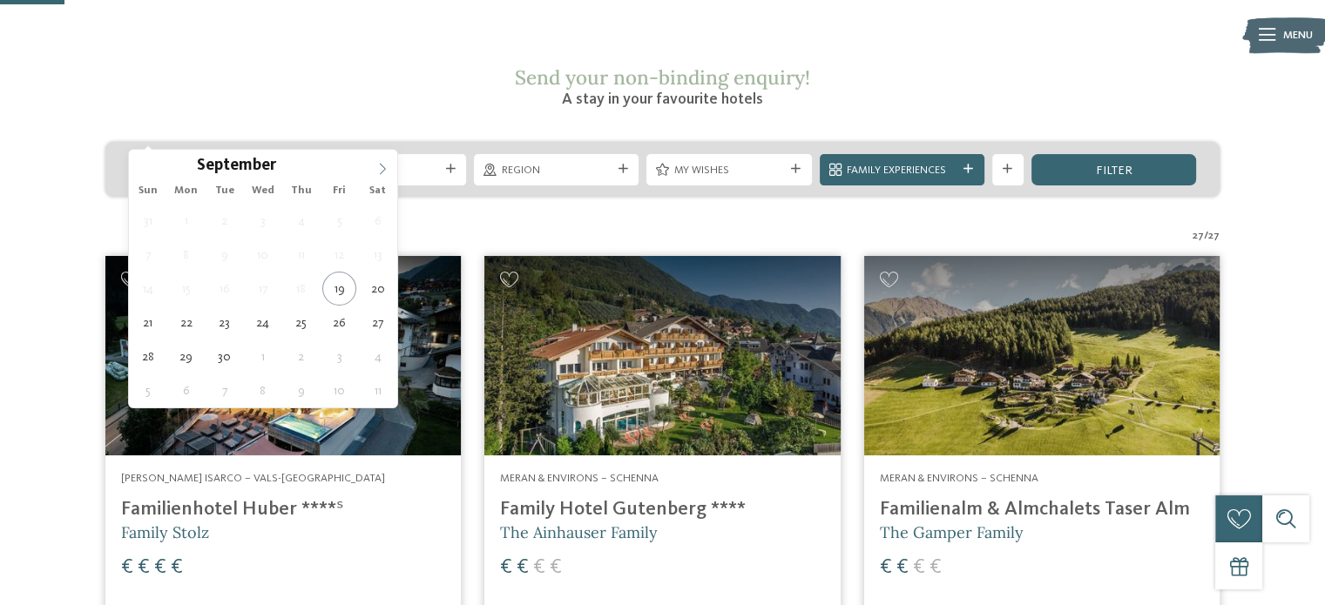
click at [379, 166] on icon at bounding box center [382, 169] width 12 height 12
type input "****"
click at [379, 166] on icon at bounding box center [382, 169] width 12 height 12
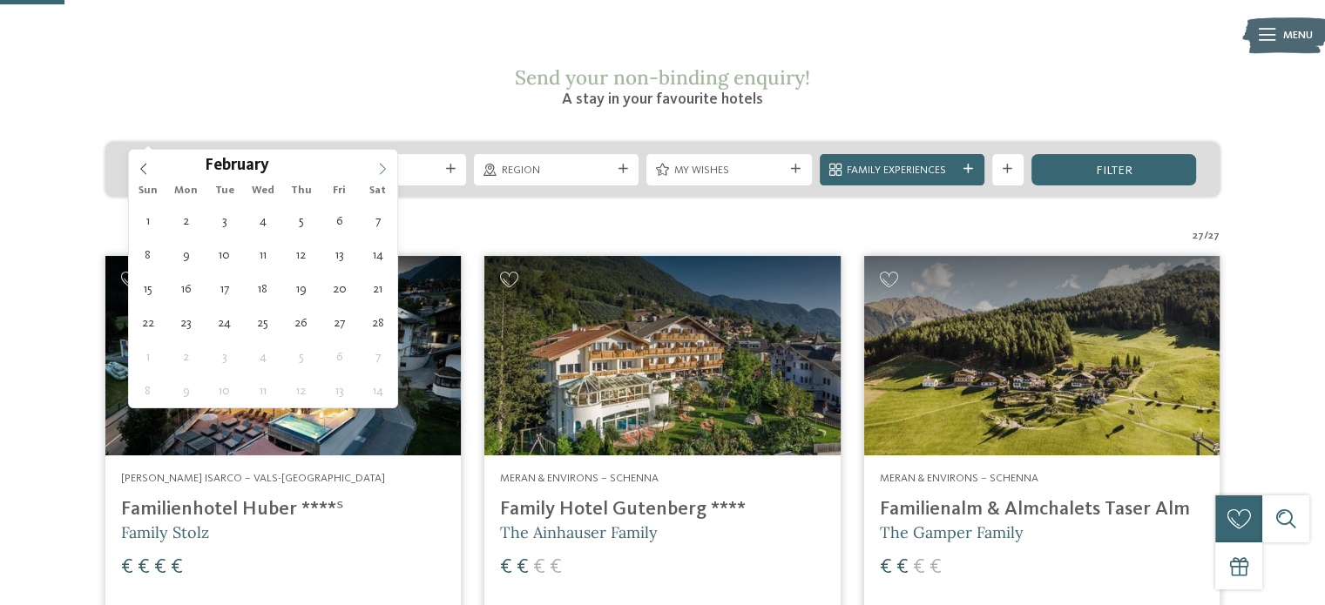
click at [379, 166] on icon at bounding box center [382, 169] width 12 height 12
click at [379, 171] on icon at bounding box center [382, 169] width 12 height 12
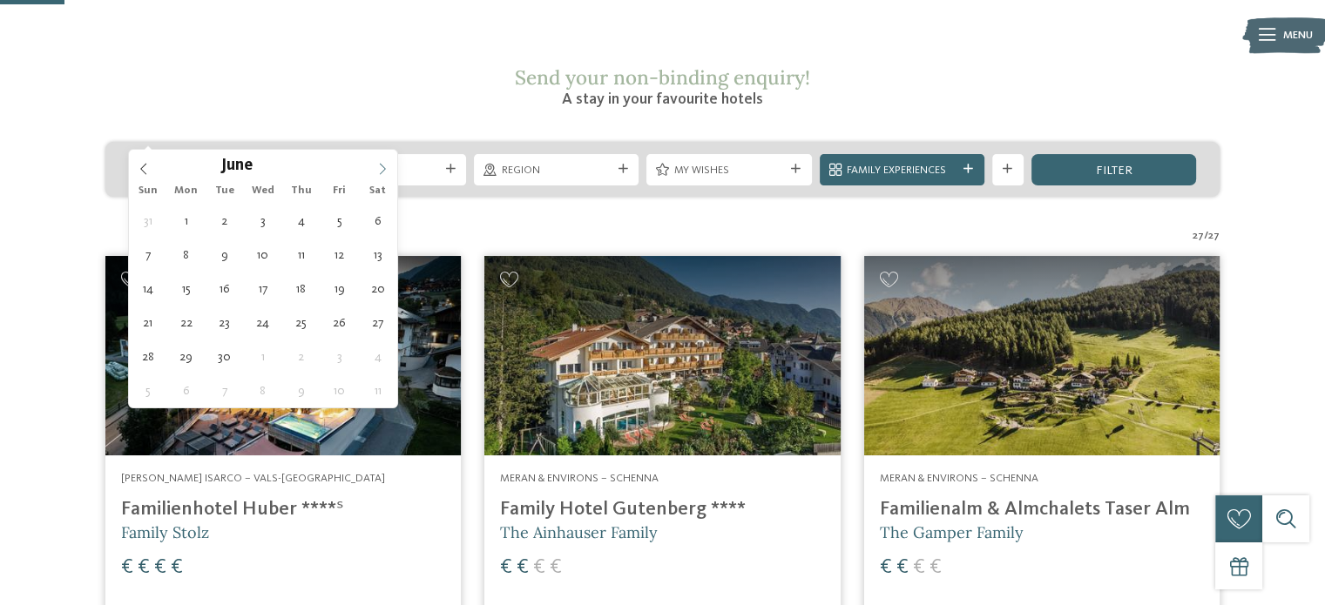
click at [379, 171] on icon at bounding box center [382, 169] width 12 height 12
type div "25.07.2026"
type input "****"
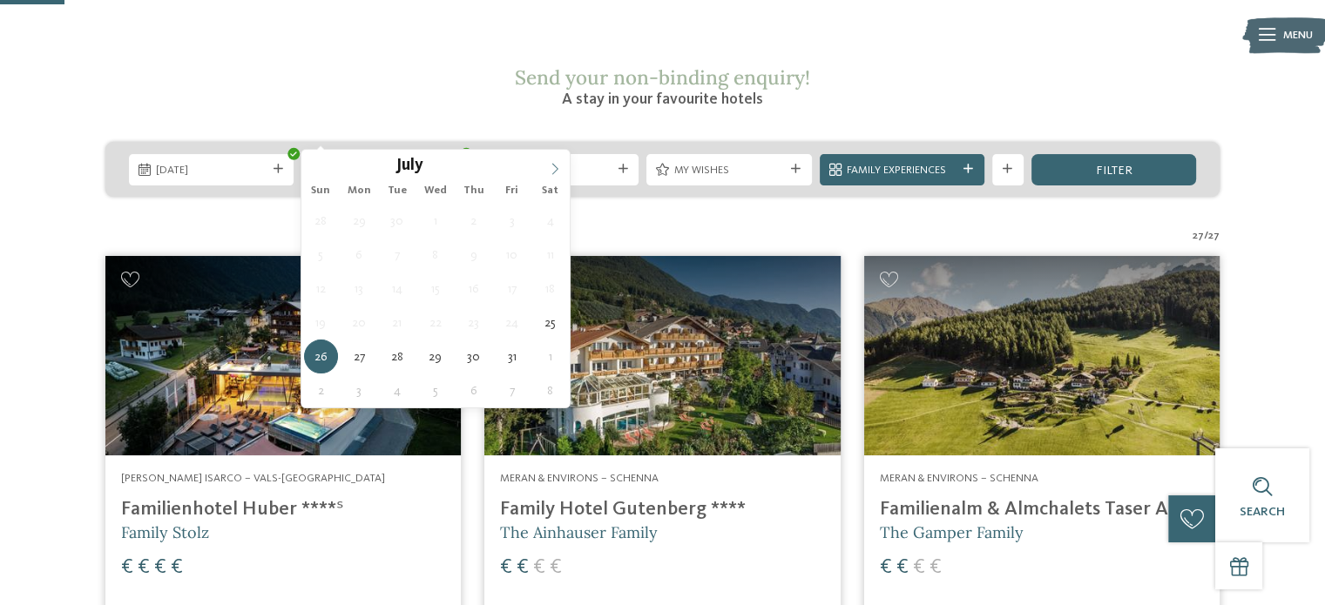
click at [554, 163] on icon at bounding box center [555, 169] width 12 height 12
type div "02.08.2026"
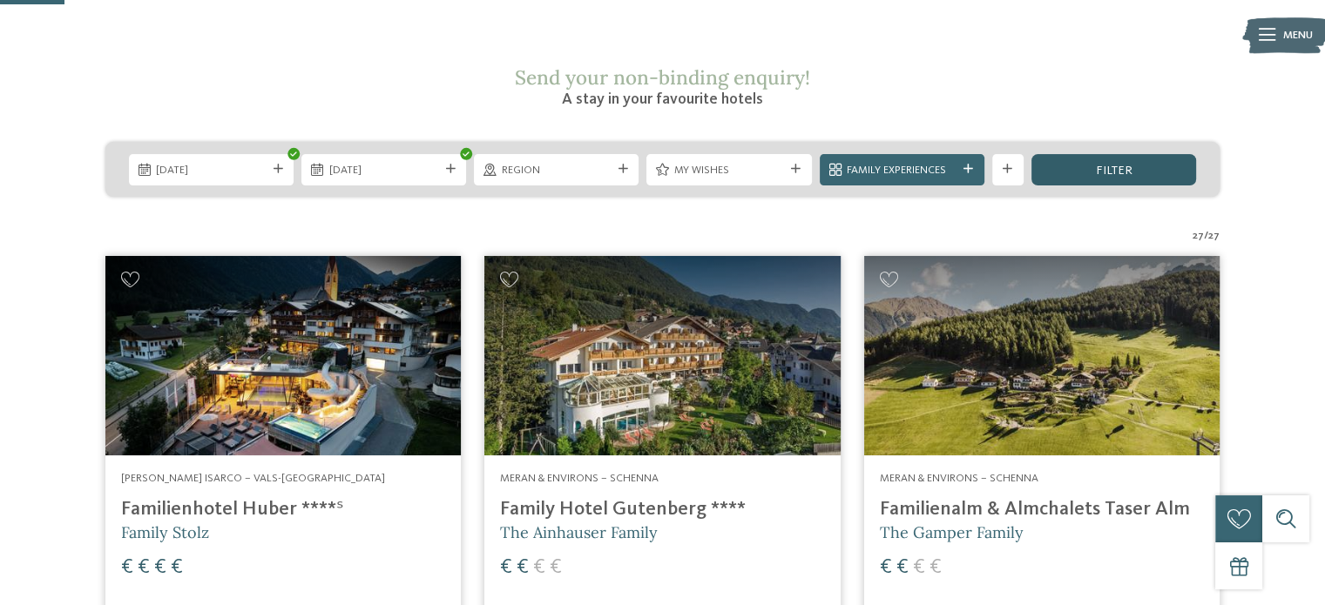
click at [1140, 154] on div "filter" at bounding box center [1113, 169] width 165 height 31
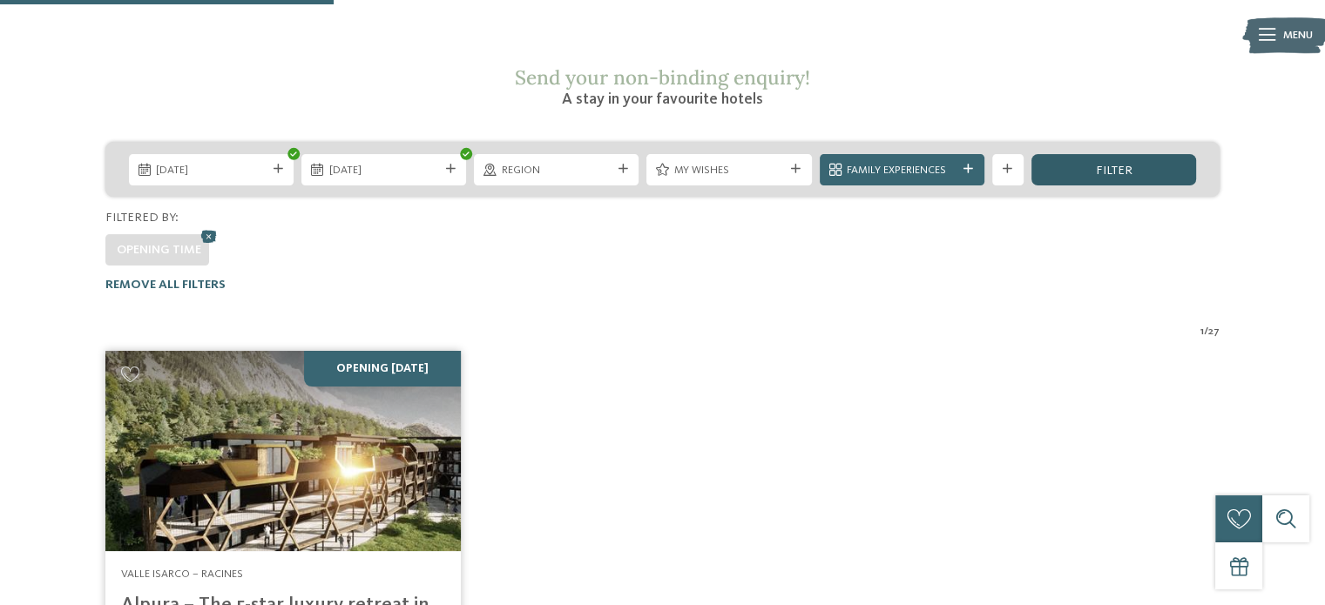
scroll to position [467, 0]
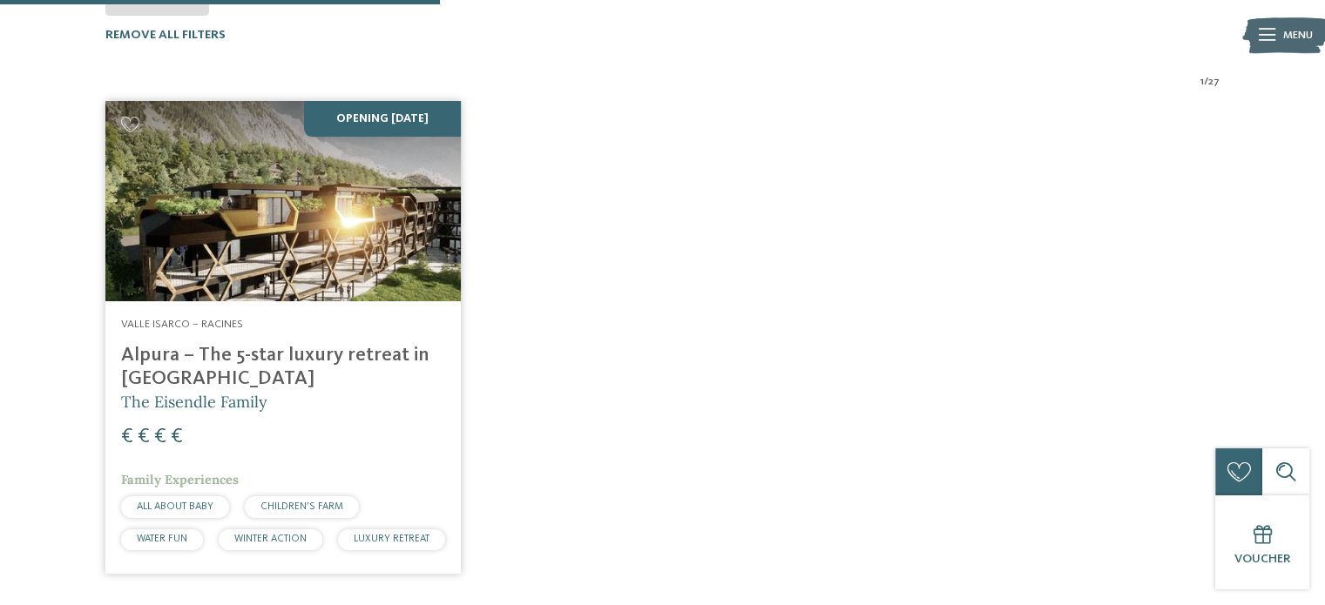
click at [310, 288] on link "Opening november 2025 Valle Isarco – Racines Alpura – The 5-star luxury retreat…" at bounding box center [282, 337] width 355 height 473
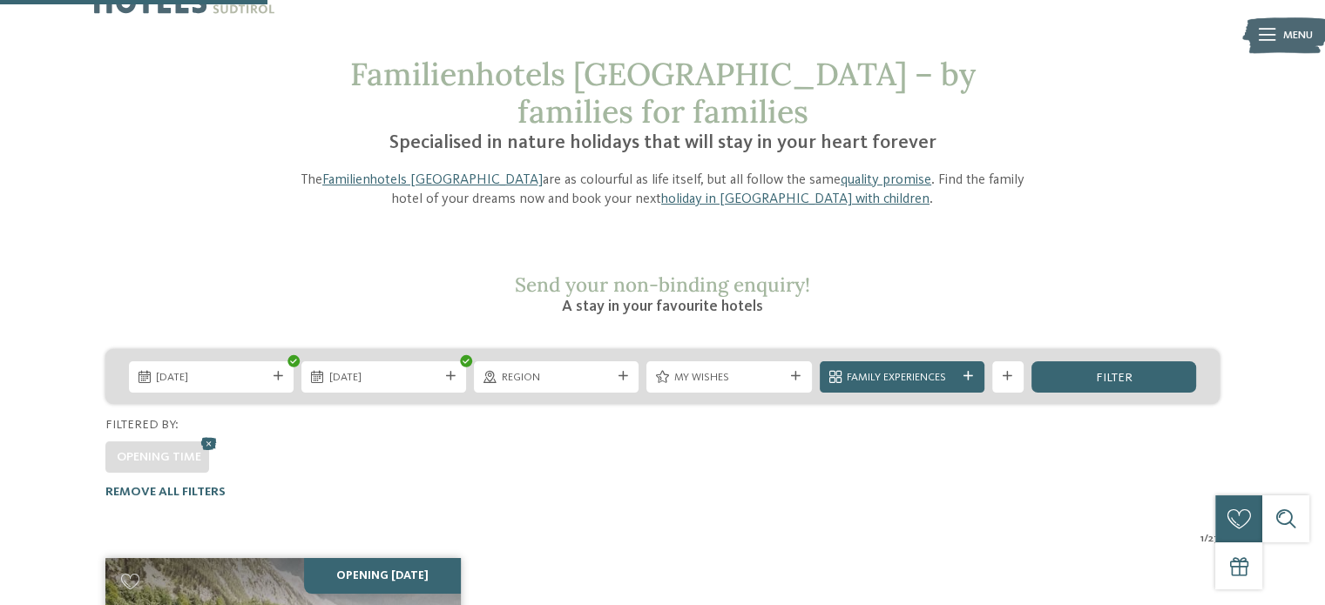
scroll to position [31, 0]
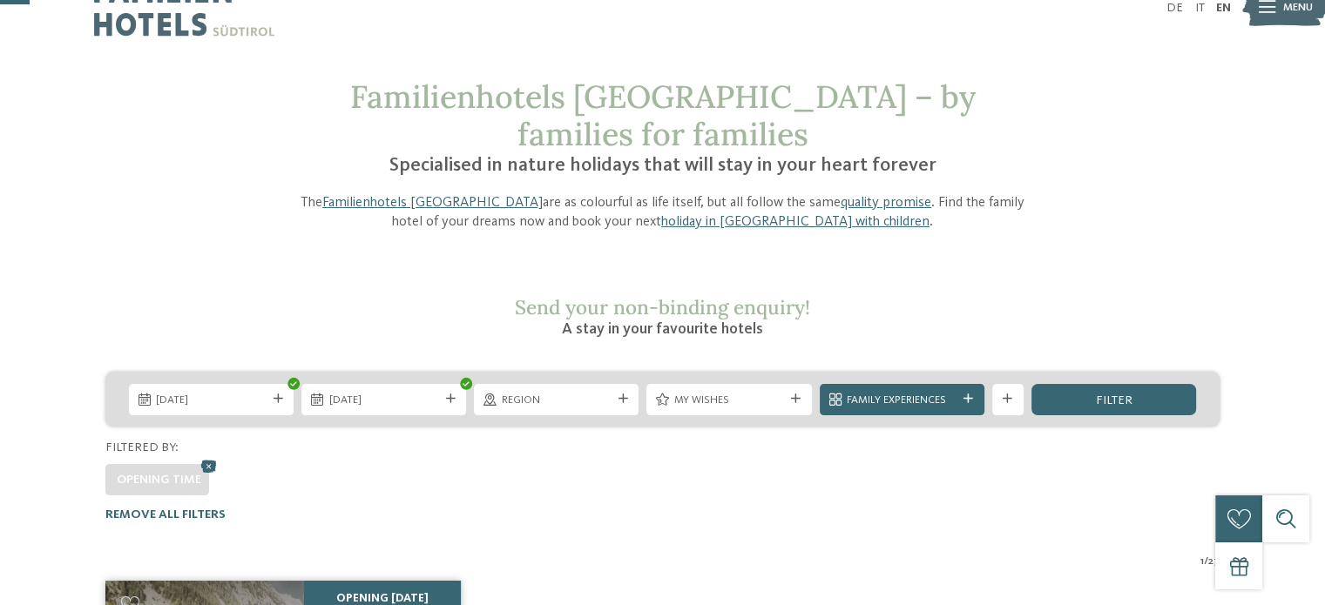
click at [473, 372] on div "25.07.2026 02.08.2026" at bounding box center [662, 399] width 1114 height 55
click at [211, 456] on icon at bounding box center [210, 466] width 24 height 21
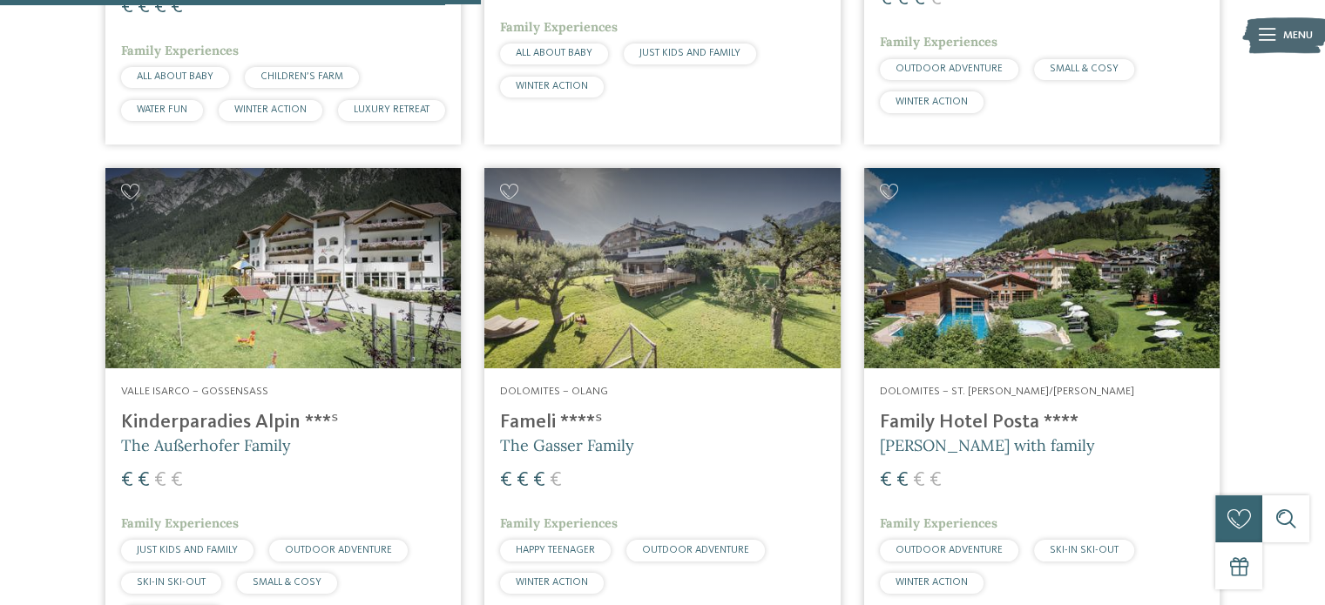
scroll to position [1850, 0]
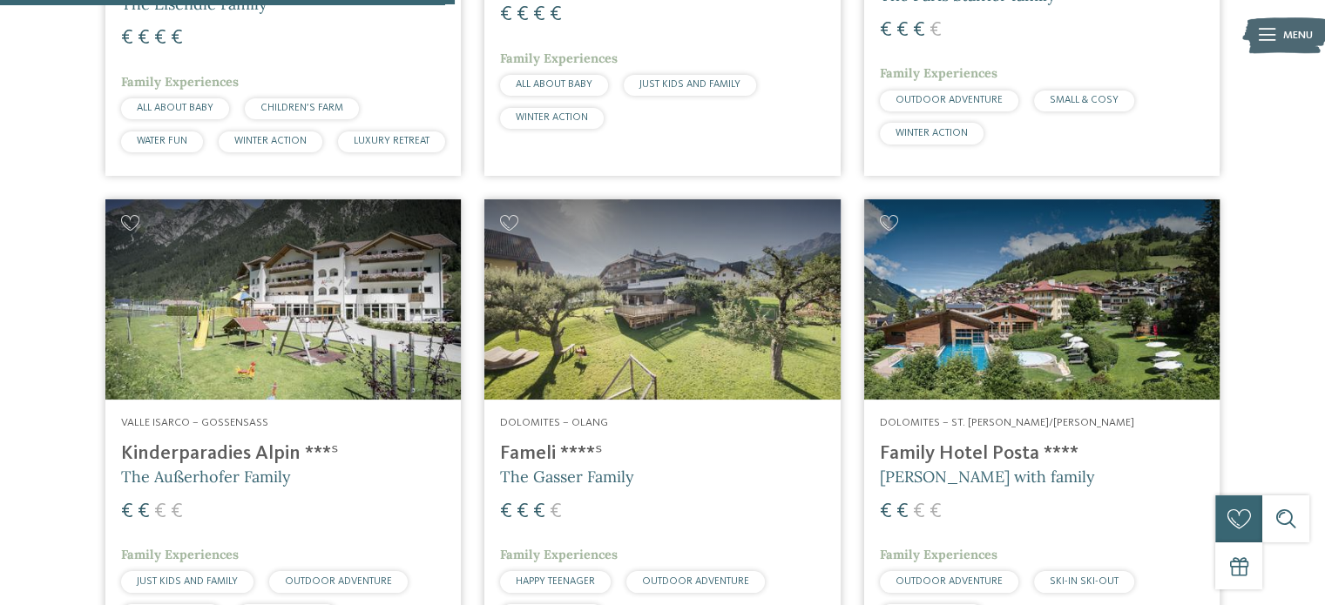
click at [1052, 325] on img at bounding box center [1041, 299] width 355 height 200
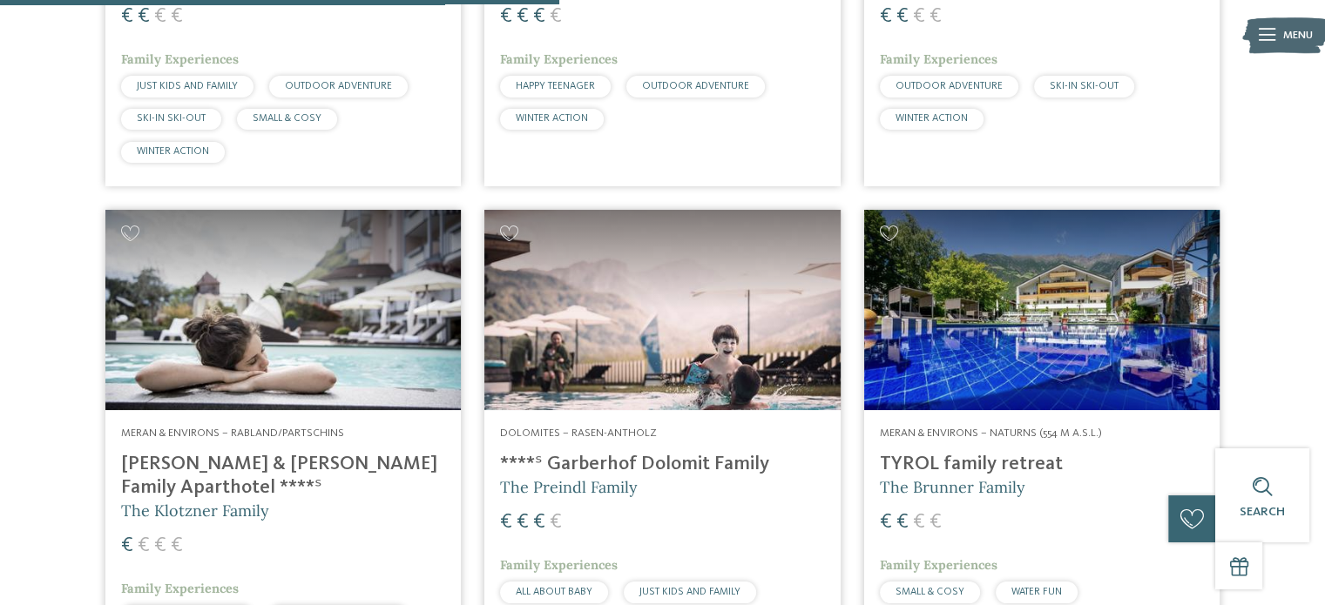
scroll to position [2460, 0]
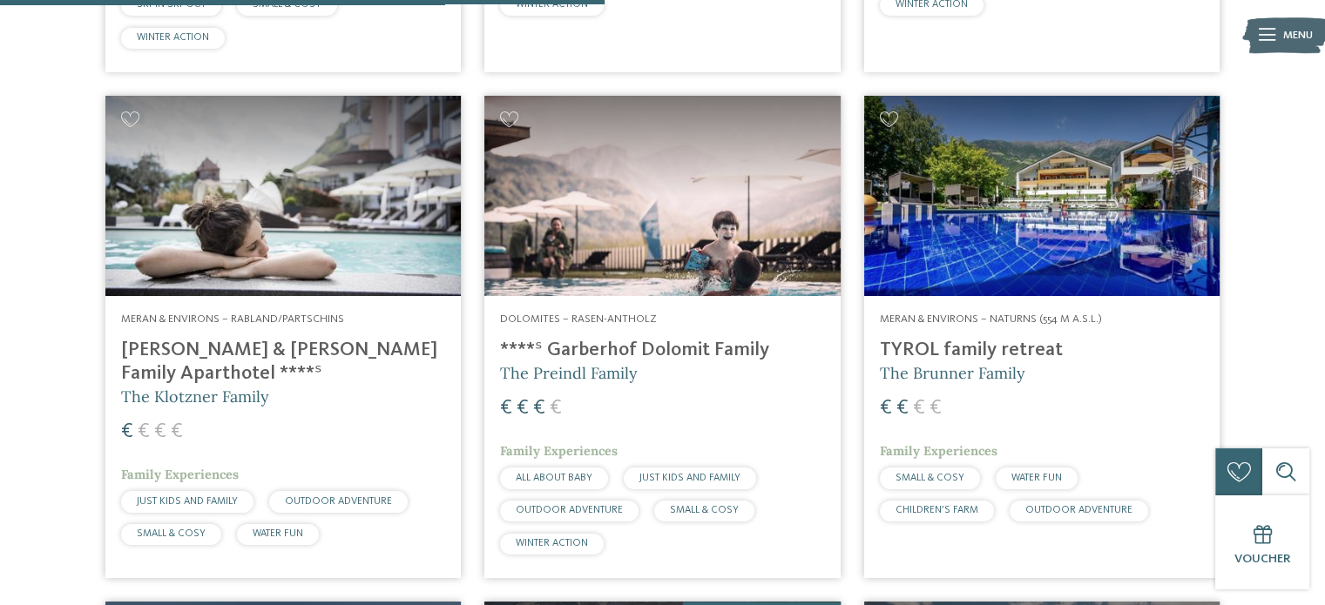
click at [229, 248] on img at bounding box center [282, 196] width 355 height 200
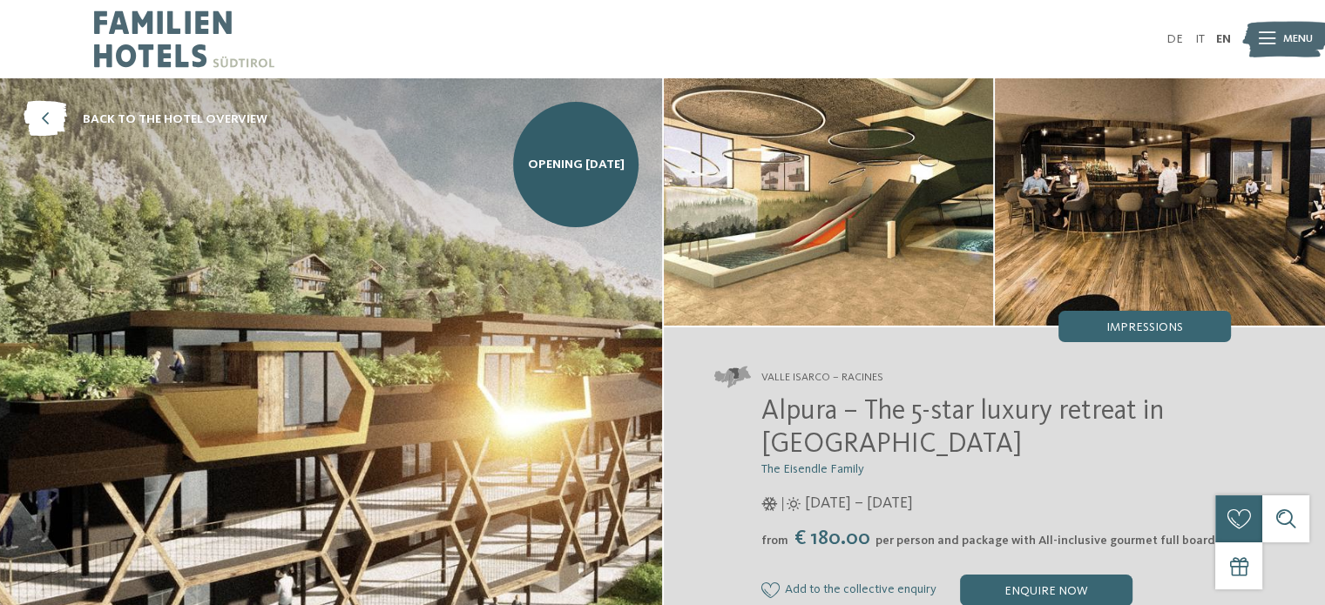
scroll to position [261, 0]
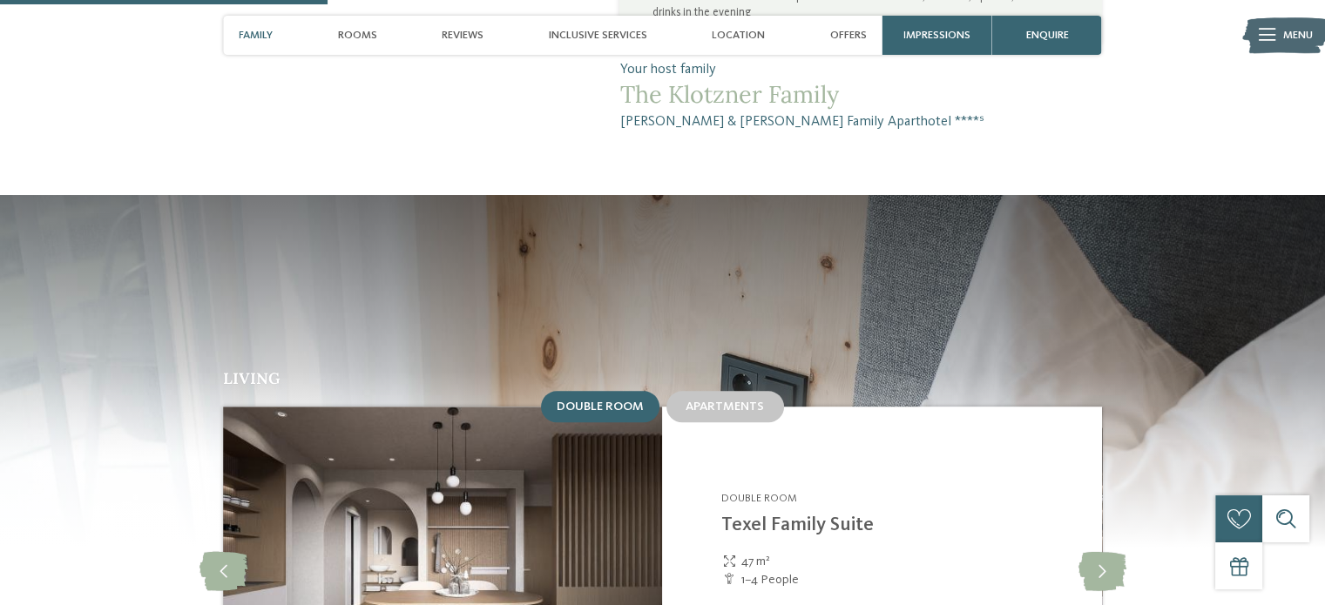
scroll to position [1568, 0]
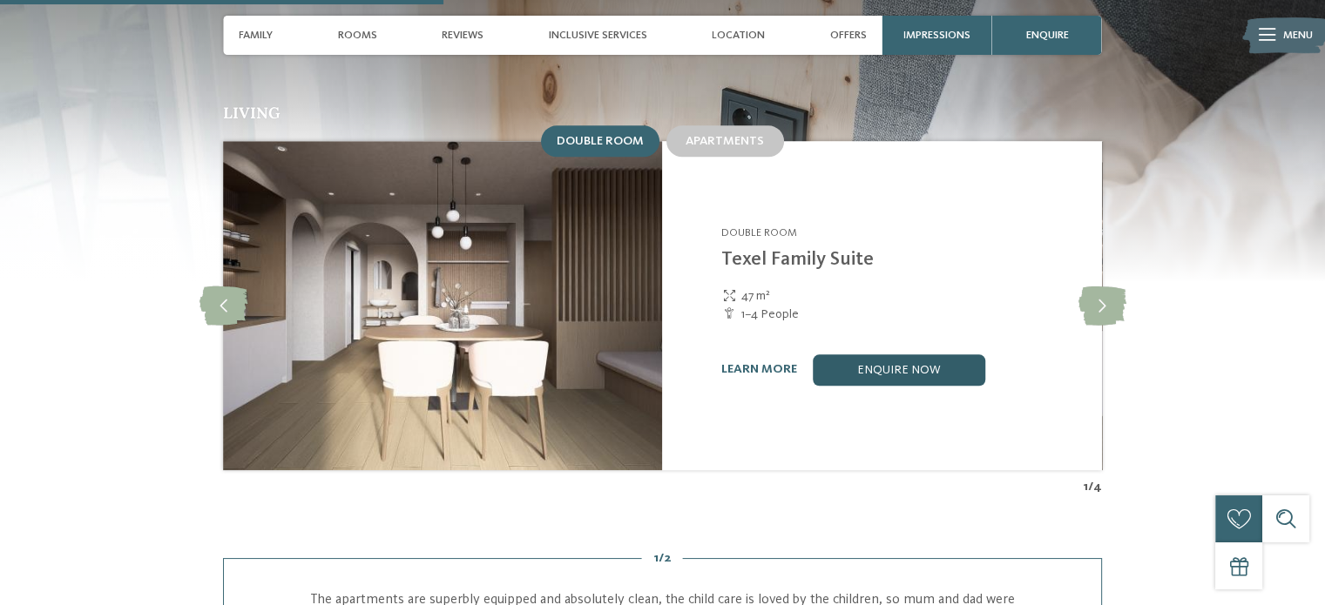
click at [895, 354] on link "enquire now" at bounding box center [899, 369] width 172 height 31
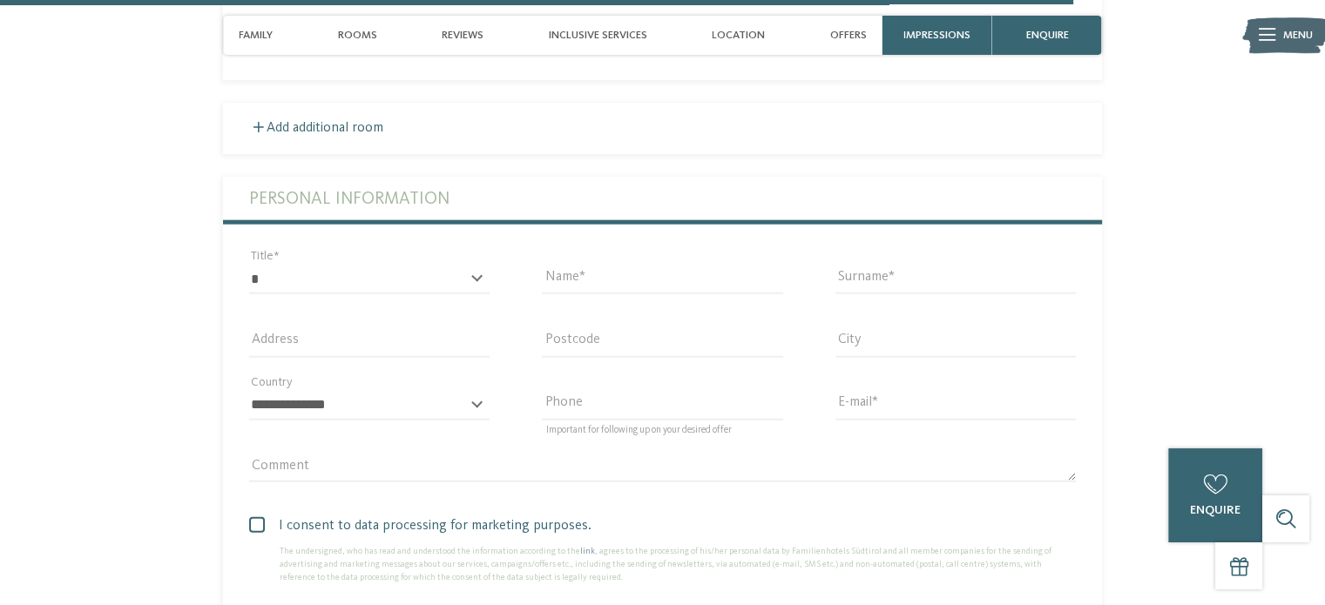
scroll to position [4194, 0]
